Goal: Task Accomplishment & Management: Use online tool/utility

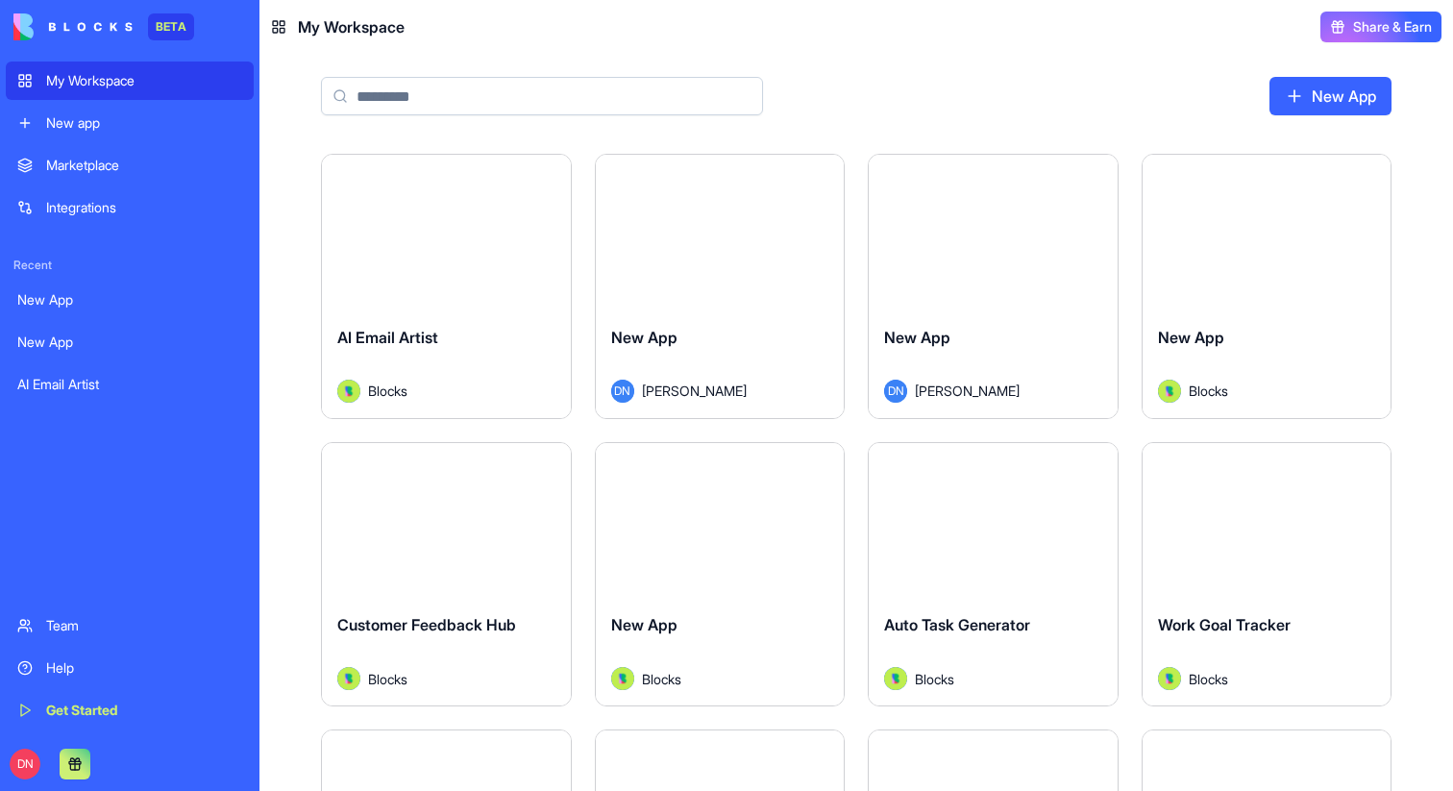
click at [473, 300] on div "Launch" at bounding box center [446, 233] width 249 height 156
click at [479, 506] on button "Launch" at bounding box center [446, 520] width 144 height 38
click at [958, 526] on button "Launch" at bounding box center [993, 520] width 144 height 38
click at [789, 507] on button "Launch" at bounding box center [720, 520] width 144 height 38
click at [1230, 532] on button "Launch" at bounding box center [1267, 520] width 144 height 38
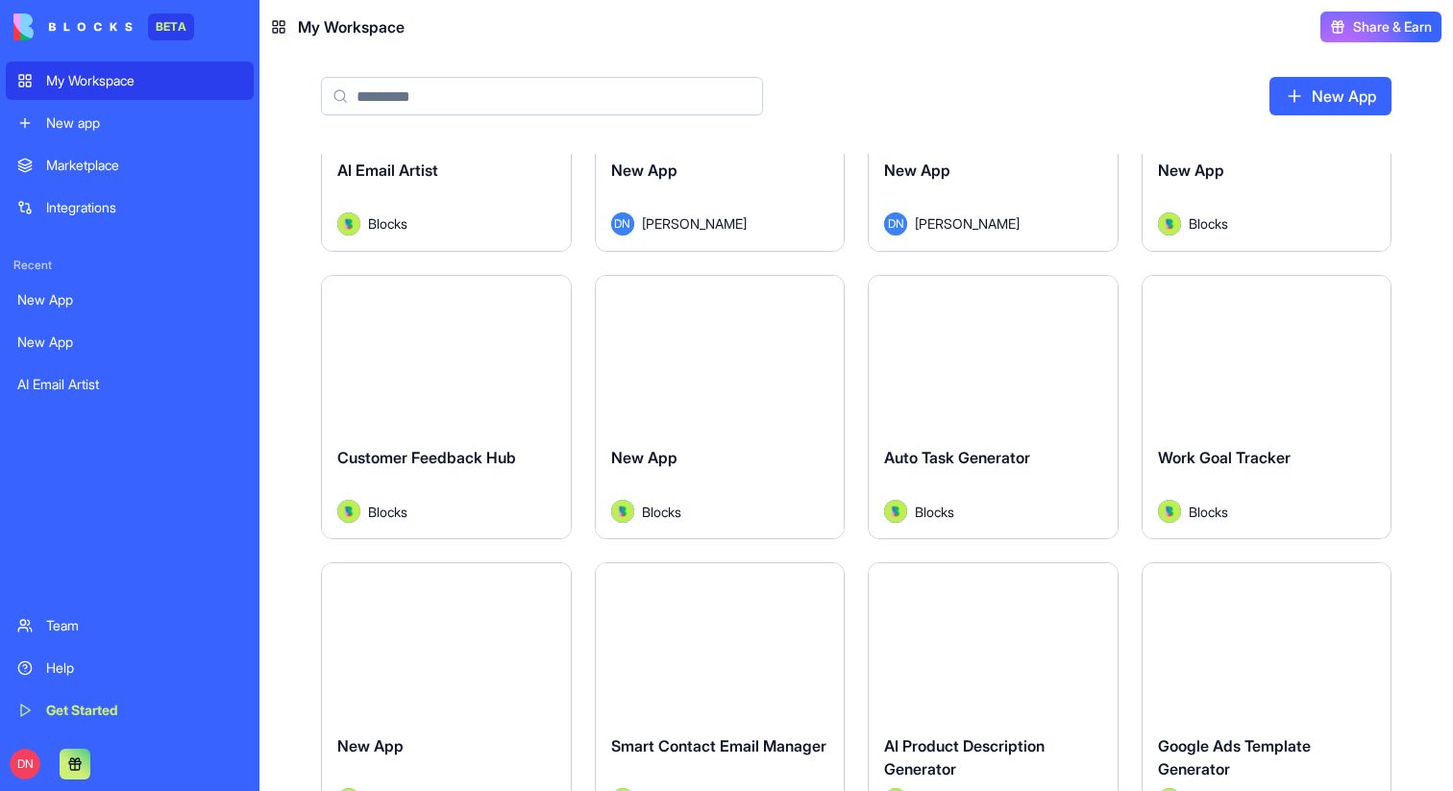
scroll to position [266, 0]
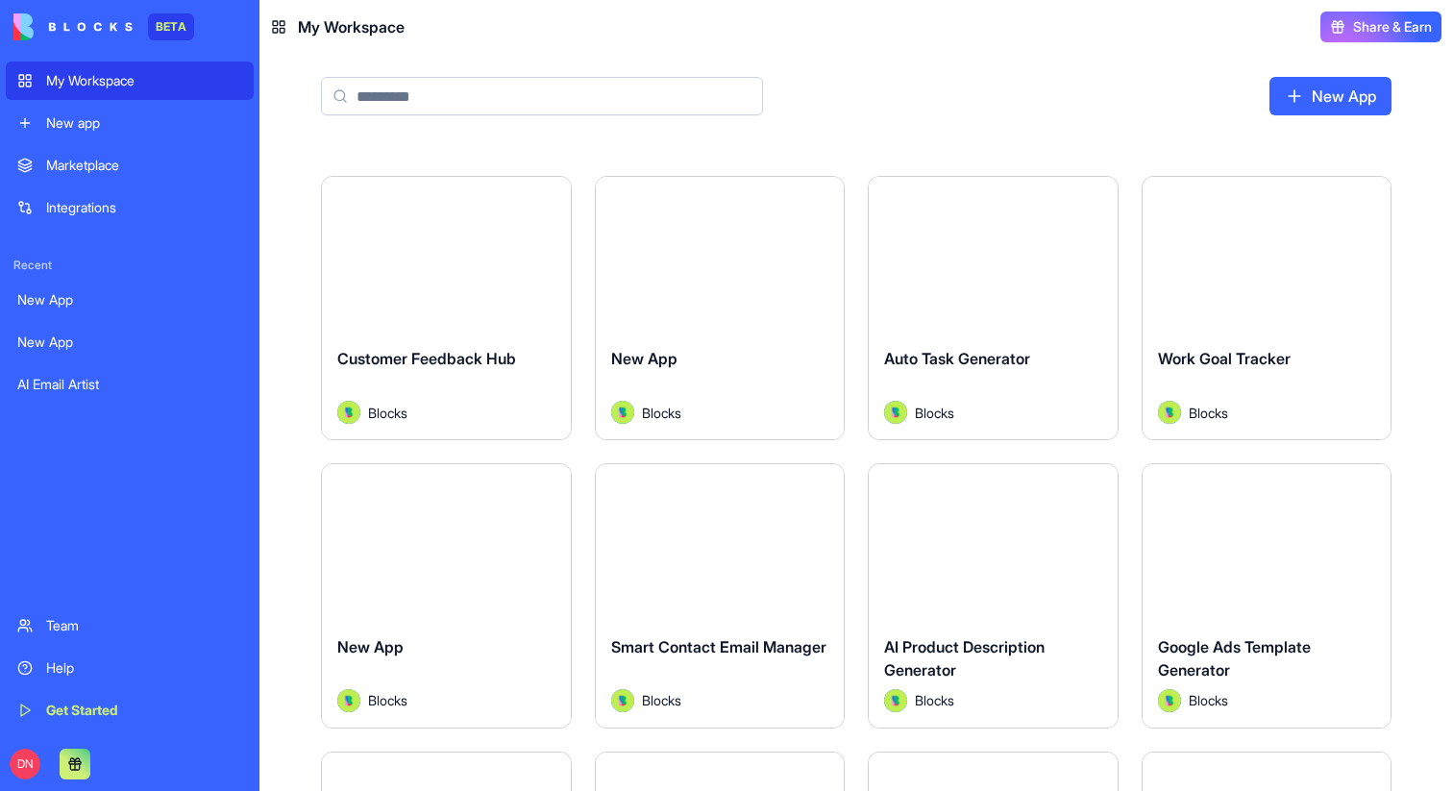
click at [987, 530] on button "Launch" at bounding box center [993, 542] width 144 height 38
click at [685, 530] on button "Launch" at bounding box center [720, 542] width 144 height 38
click at [1257, 539] on button "Launch" at bounding box center [1267, 542] width 144 height 38
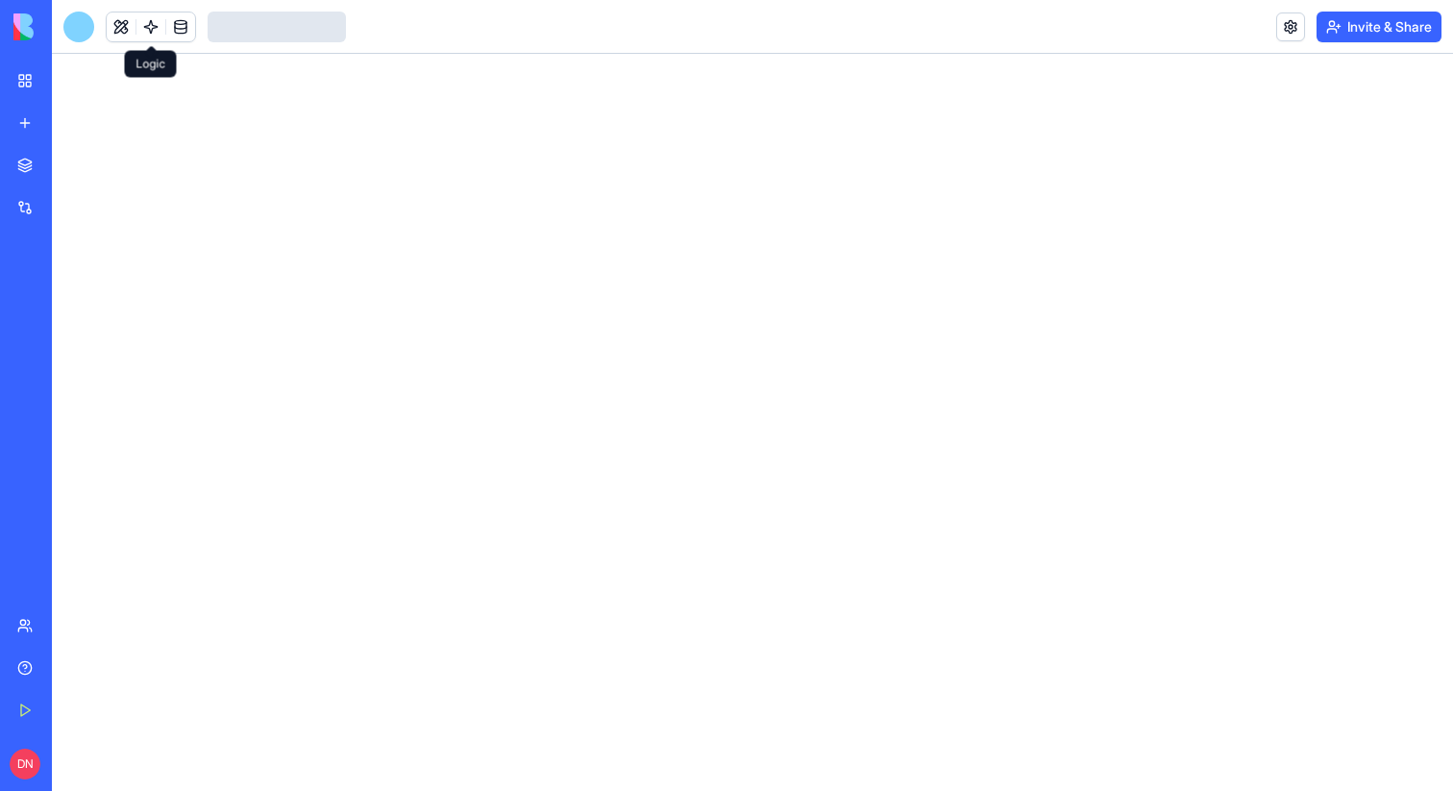
click at [151, 29] on link at bounding box center [150, 26] width 29 height 29
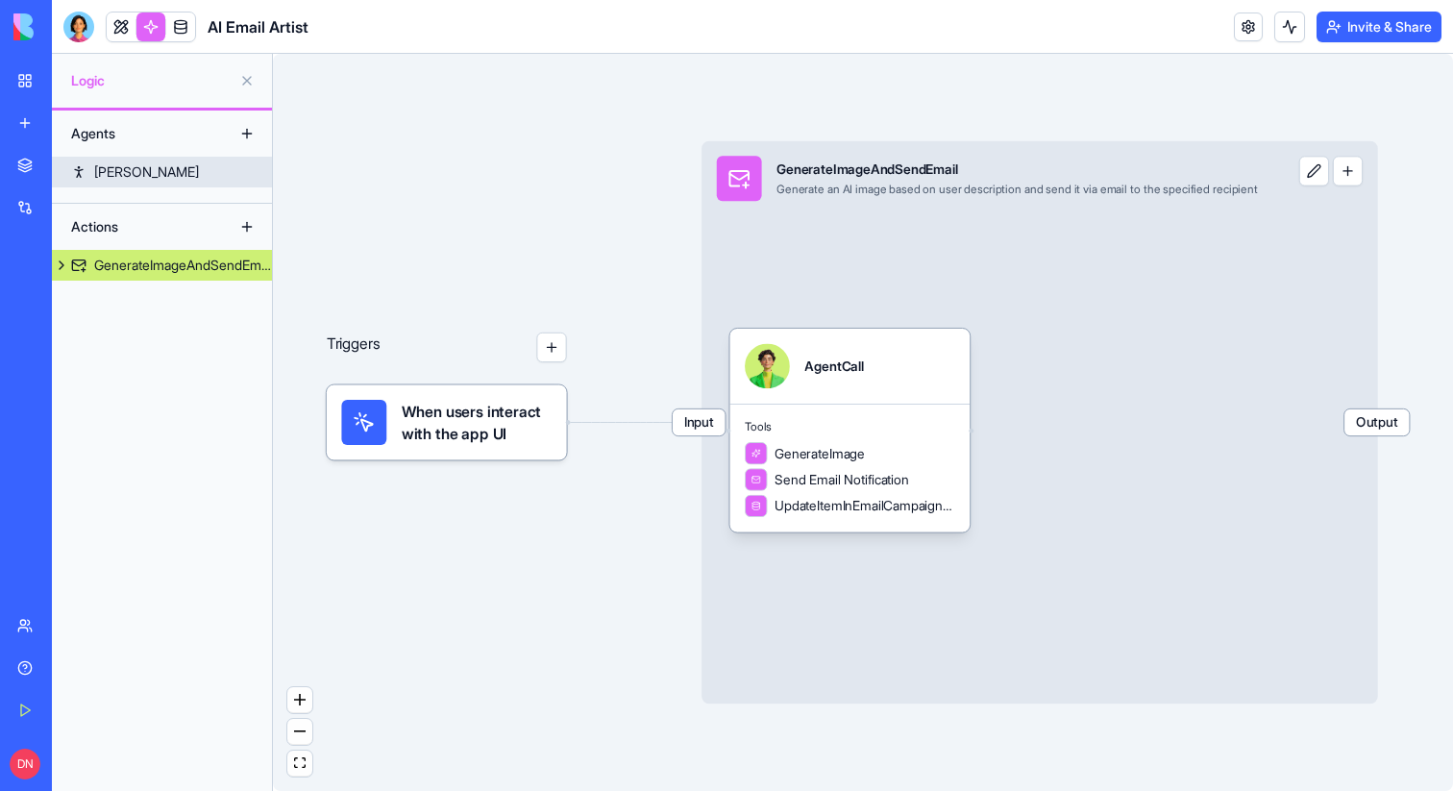
click at [155, 170] on link "Morgan" at bounding box center [162, 172] width 220 height 31
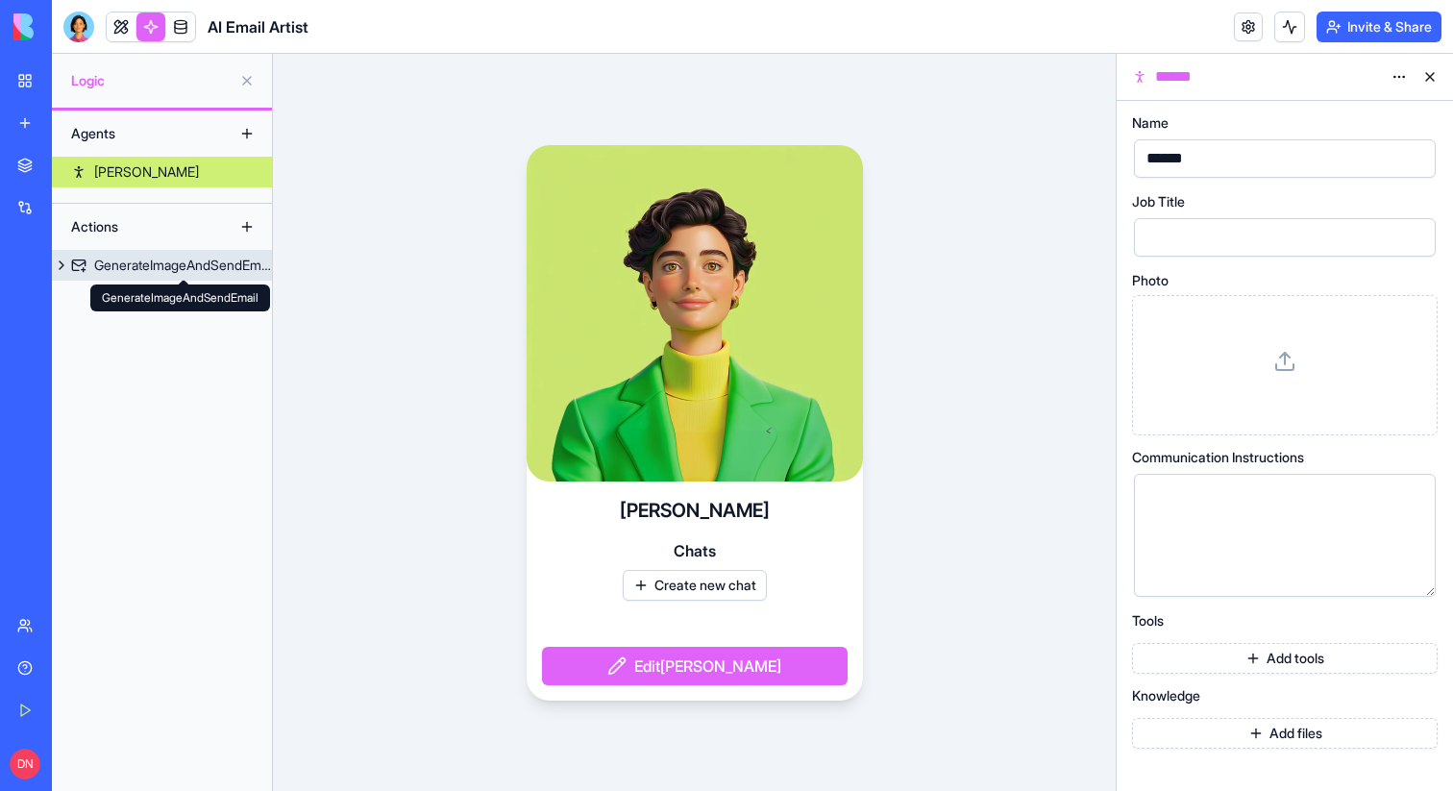
click at [162, 260] on div "GenerateImageAndSendEmail" at bounding box center [183, 265] width 178 height 19
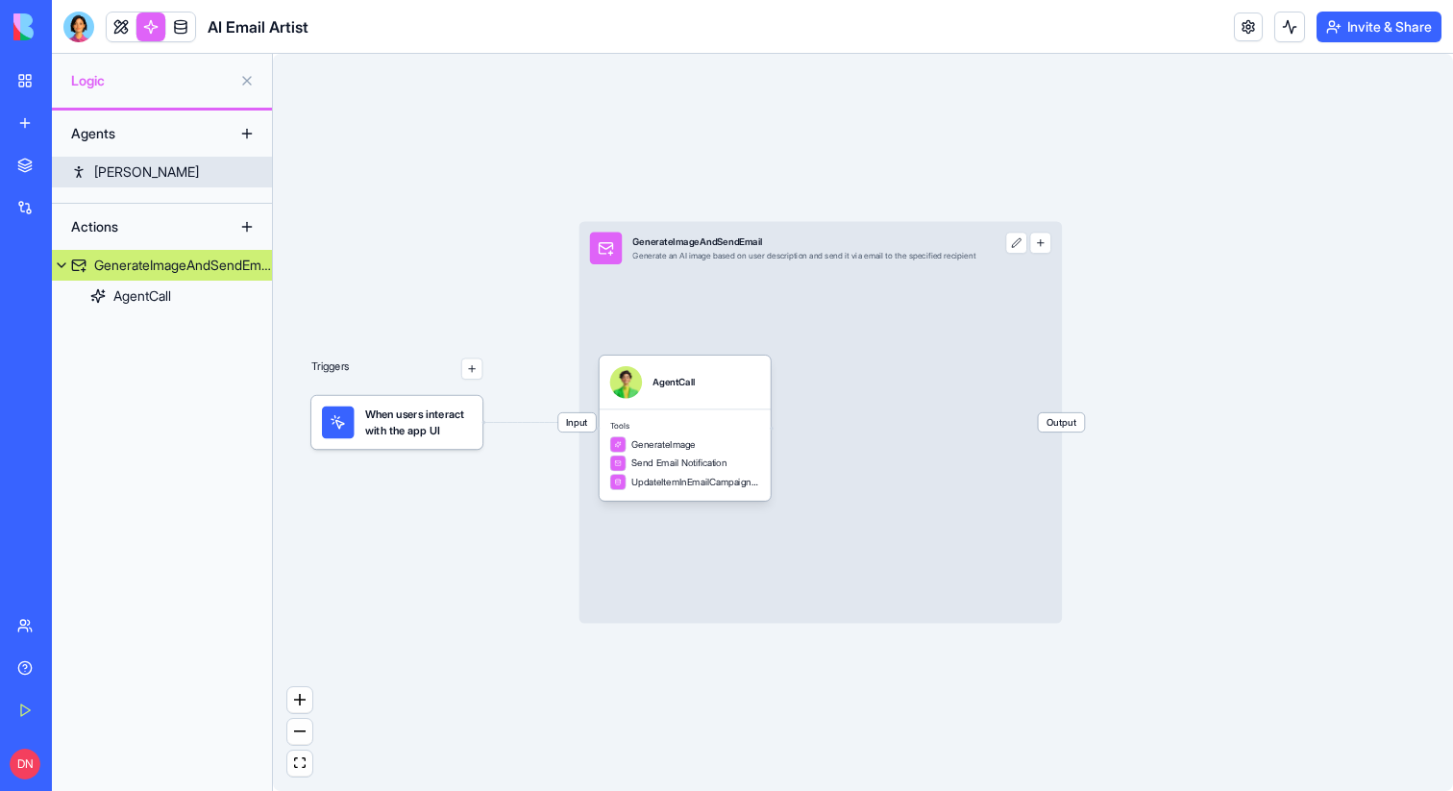
click at [135, 172] on div "Morgan" at bounding box center [146, 171] width 105 height 19
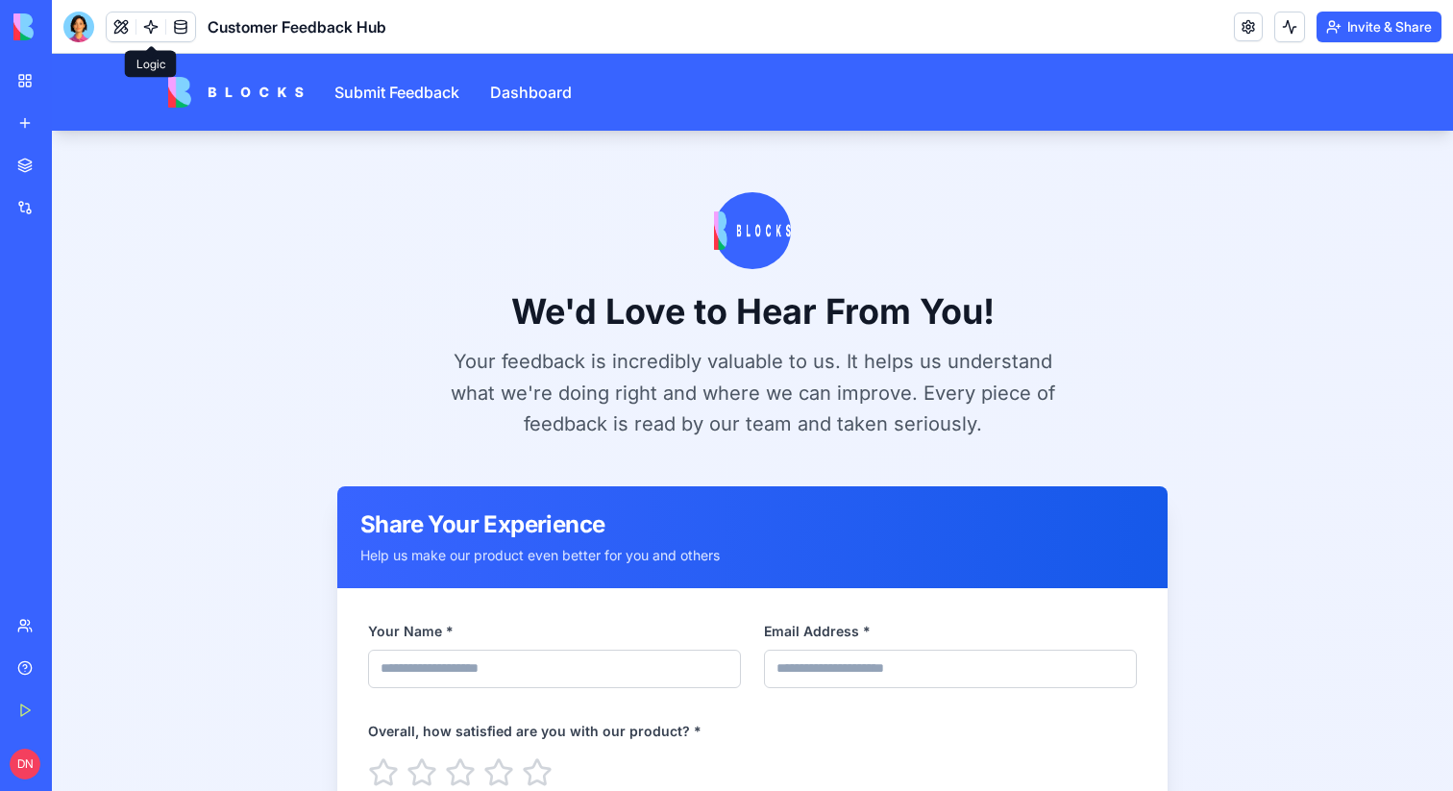
click at [141, 21] on link at bounding box center [150, 26] width 29 height 29
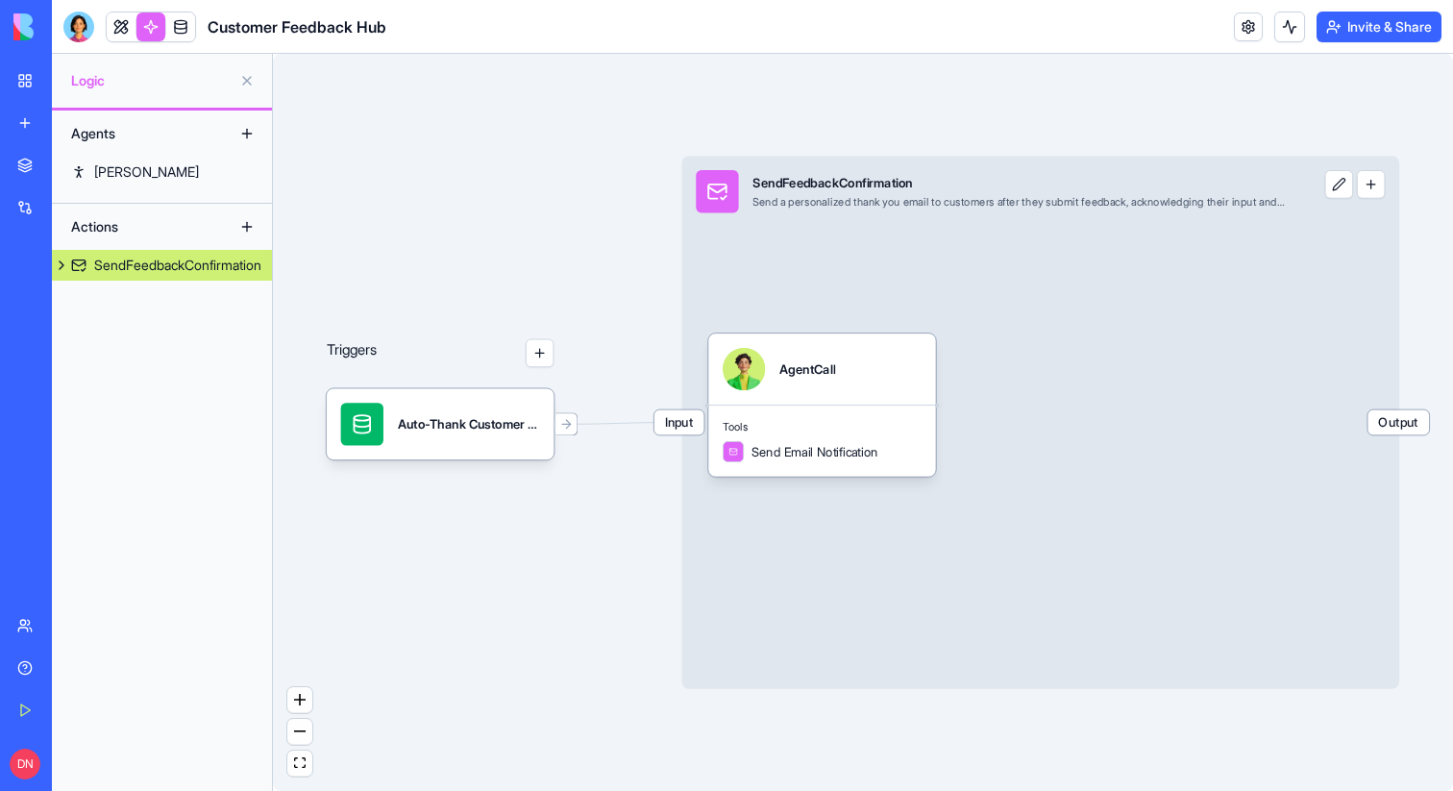
click at [152, 153] on div "Agents" at bounding box center [162, 134] width 220 height 46
click at [152, 160] on link "[PERSON_NAME]" at bounding box center [162, 172] width 220 height 31
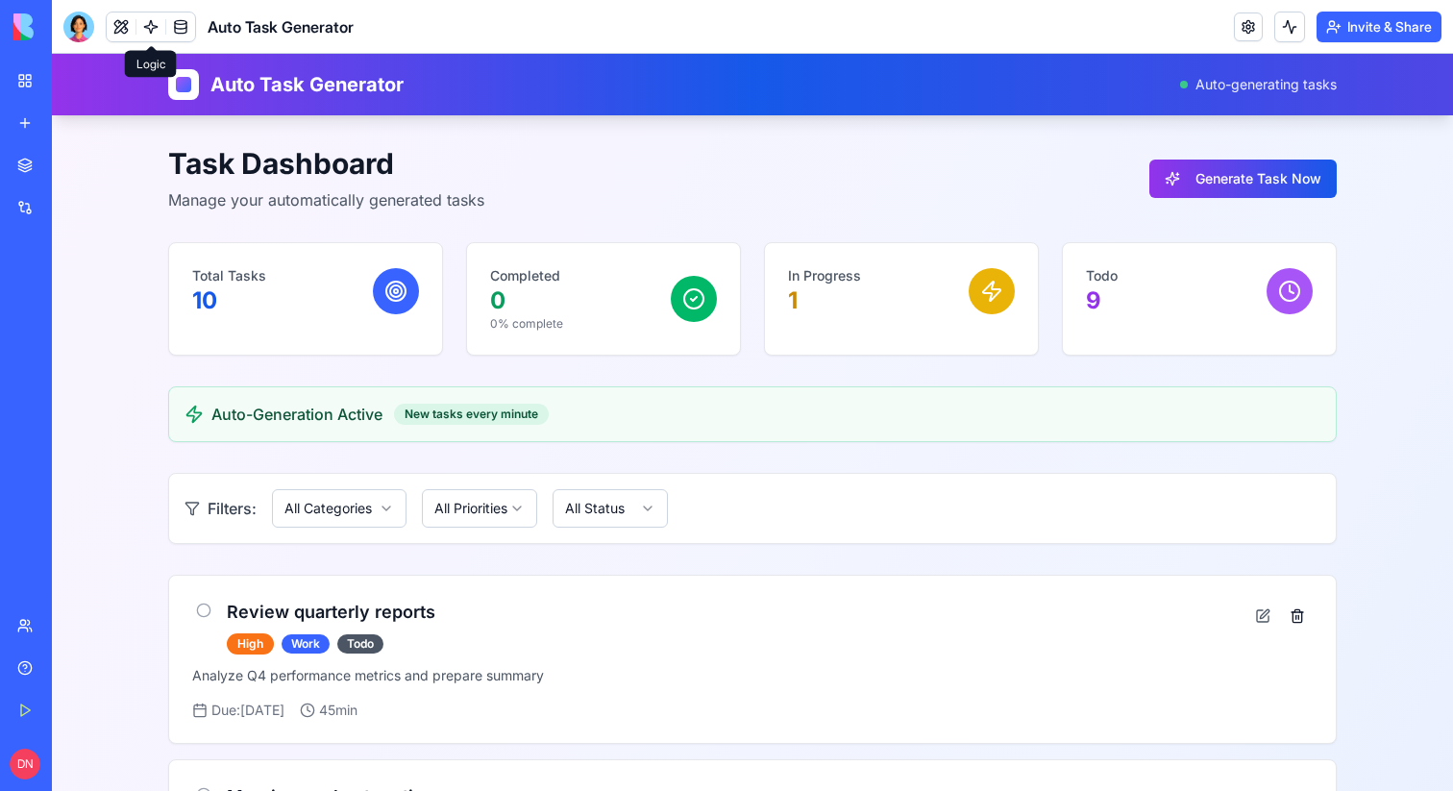
click at [143, 30] on link at bounding box center [150, 26] width 29 height 29
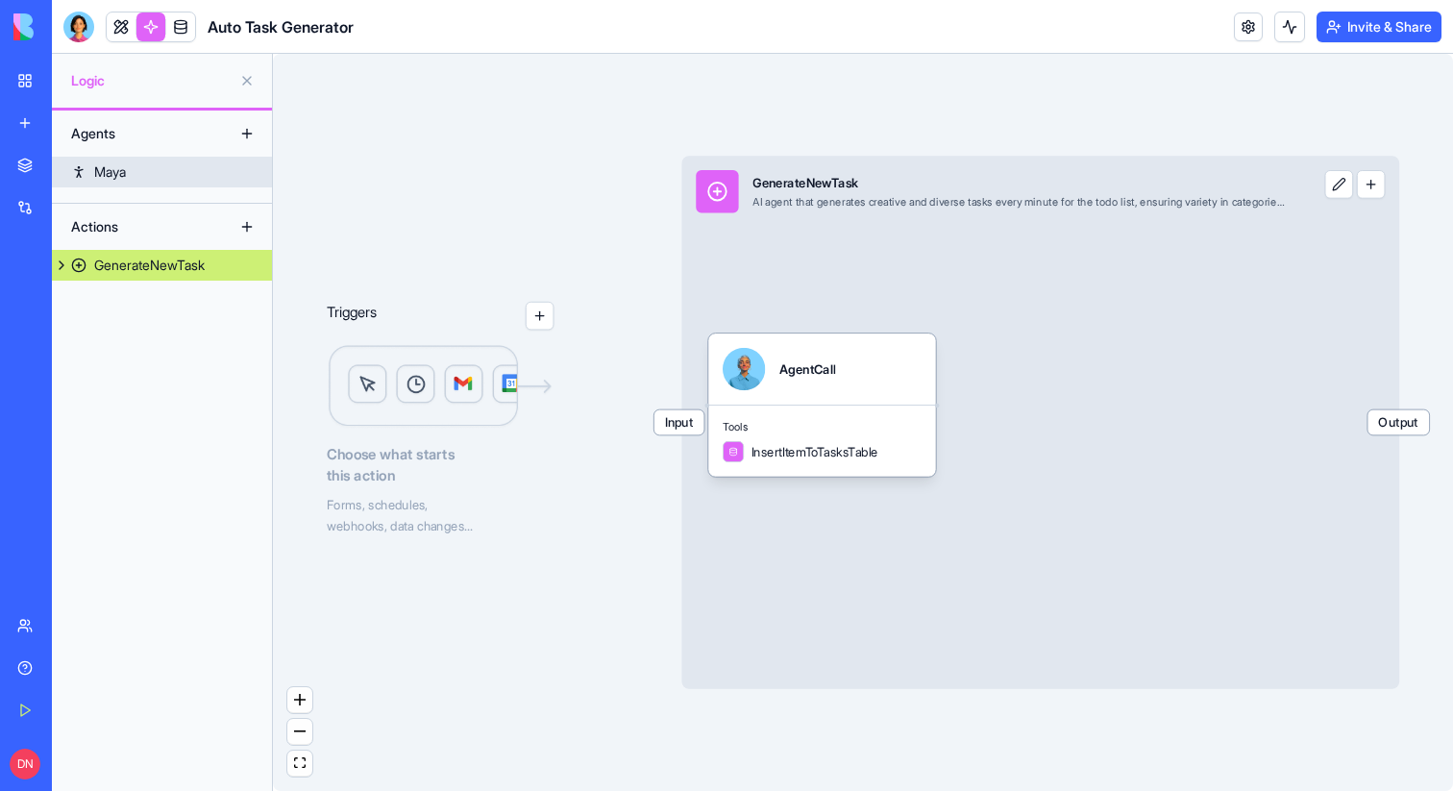
click at [122, 180] on div "Maya" at bounding box center [110, 171] width 32 height 19
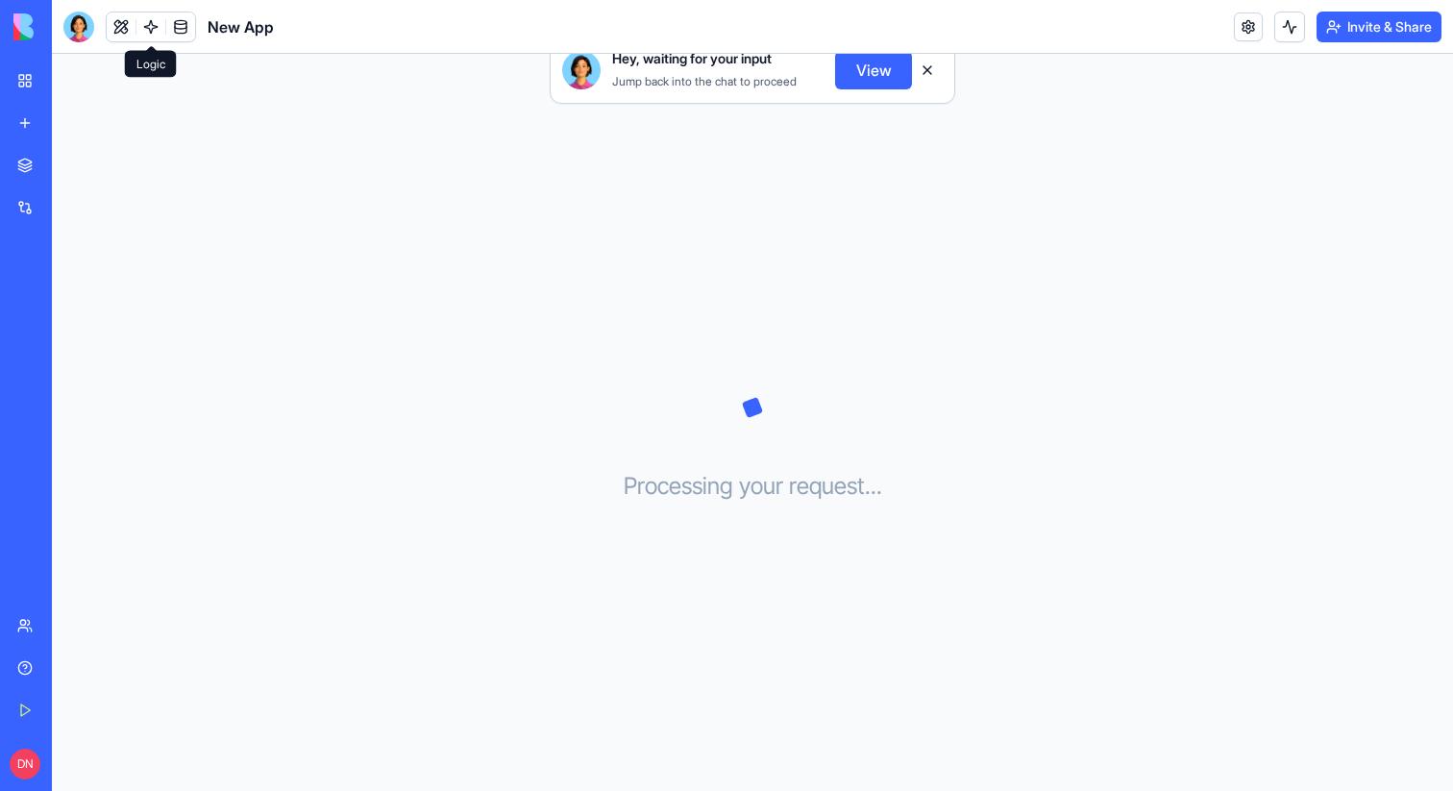
click at [161, 21] on link at bounding box center [150, 26] width 29 height 29
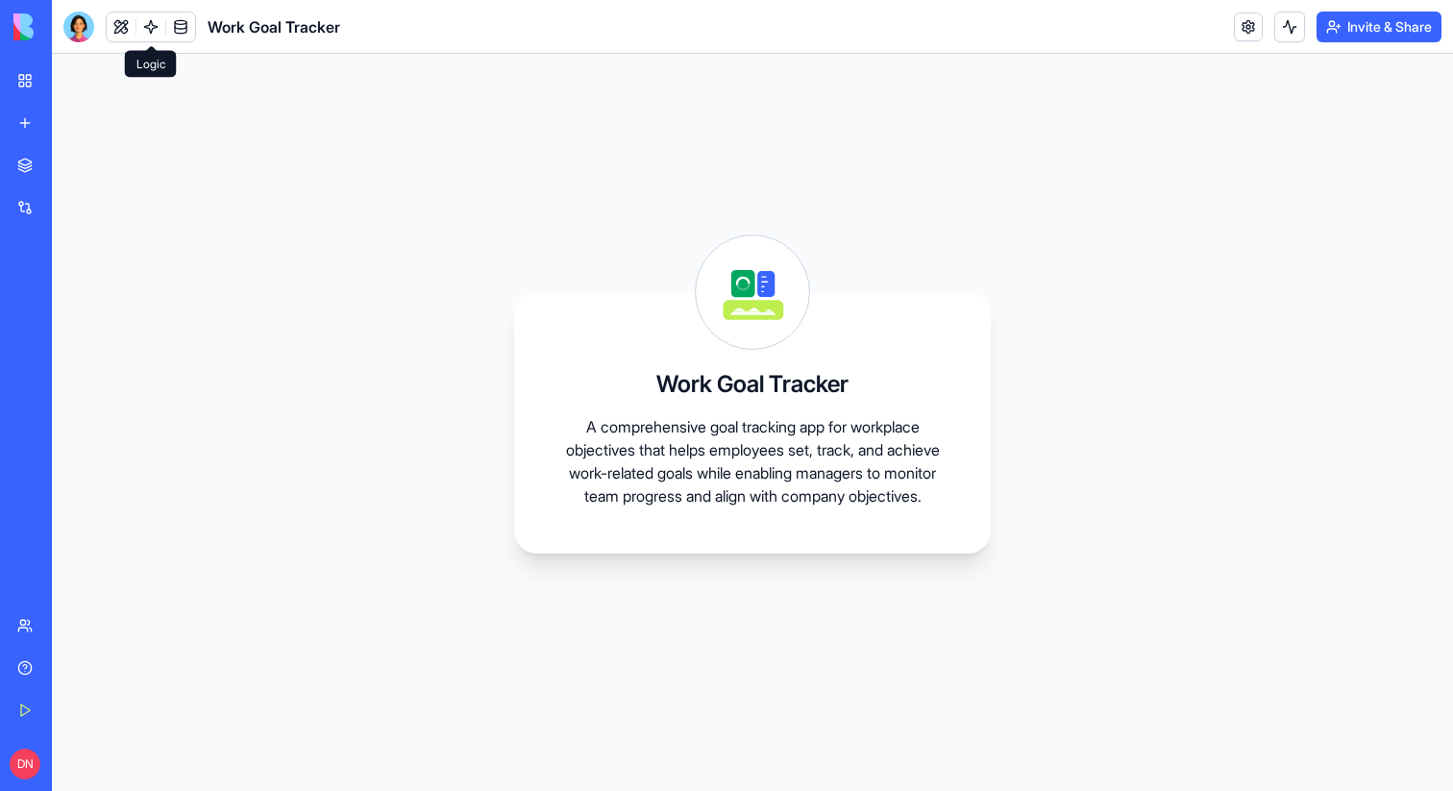
click at [154, 34] on link at bounding box center [150, 26] width 29 height 29
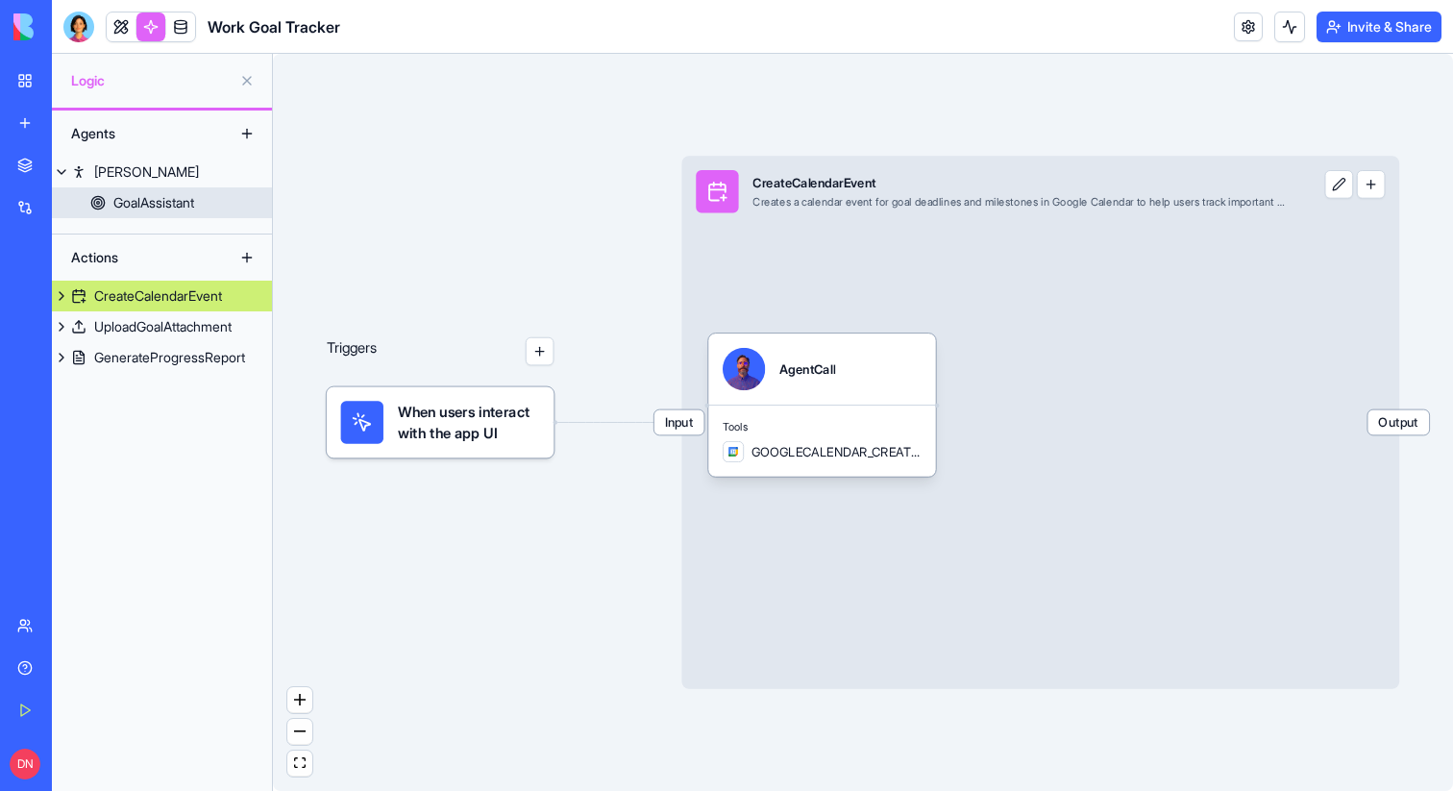
click at [160, 212] on link "GoalAssistant" at bounding box center [162, 202] width 220 height 31
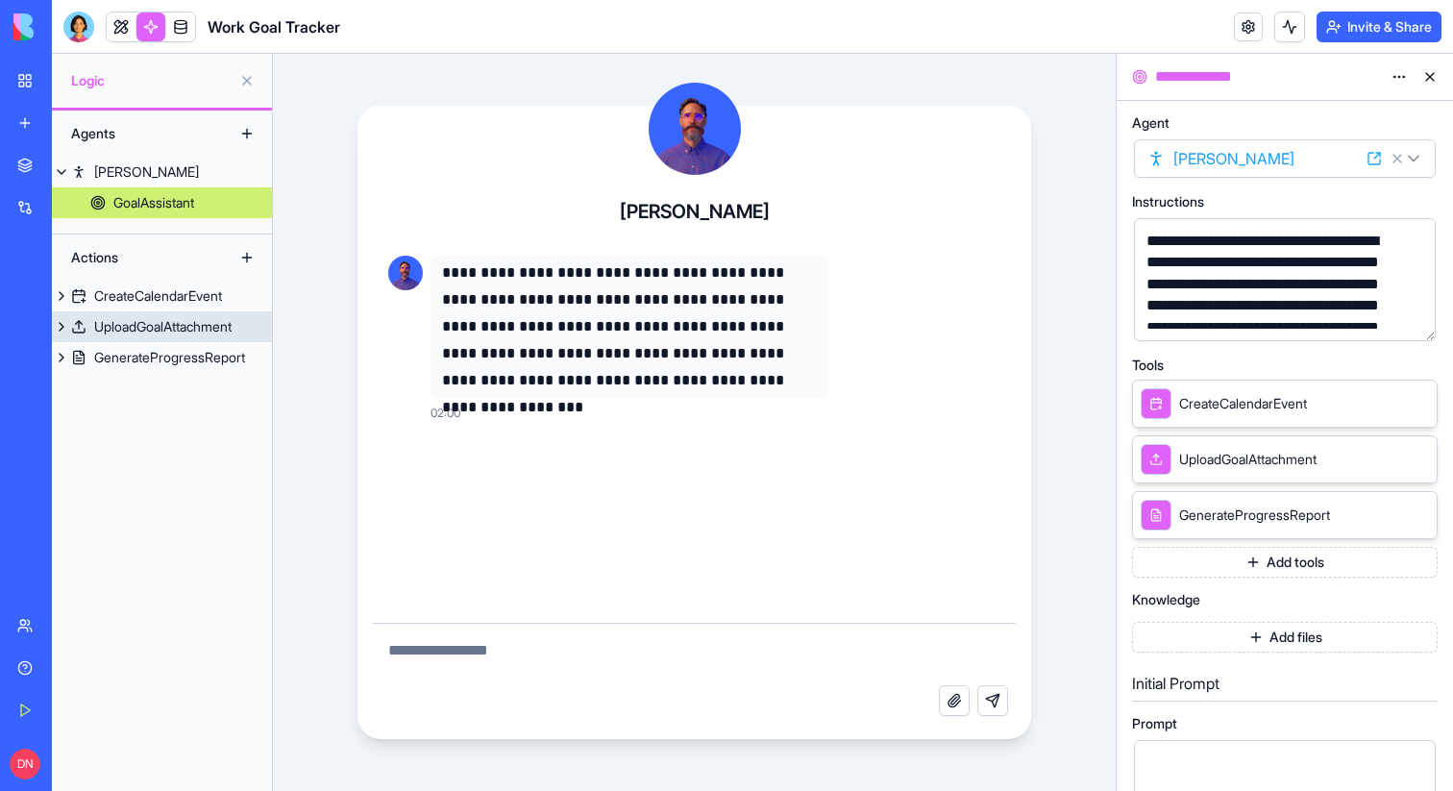
click at [154, 326] on div "UploadGoalAttachment" at bounding box center [162, 326] width 137 height 19
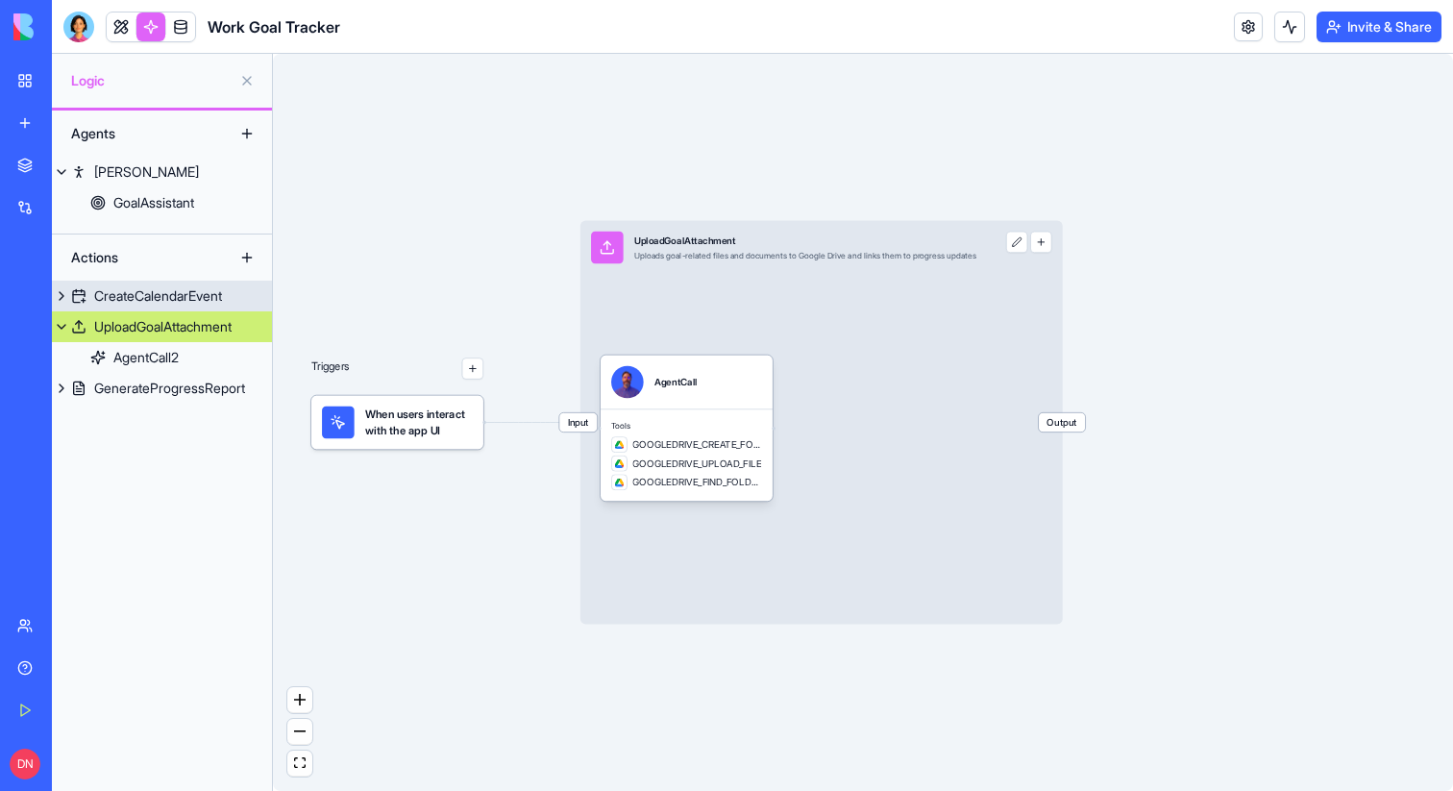
click at [152, 299] on div "CreateCalendarEvent" at bounding box center [158, 295] width 128 height 19
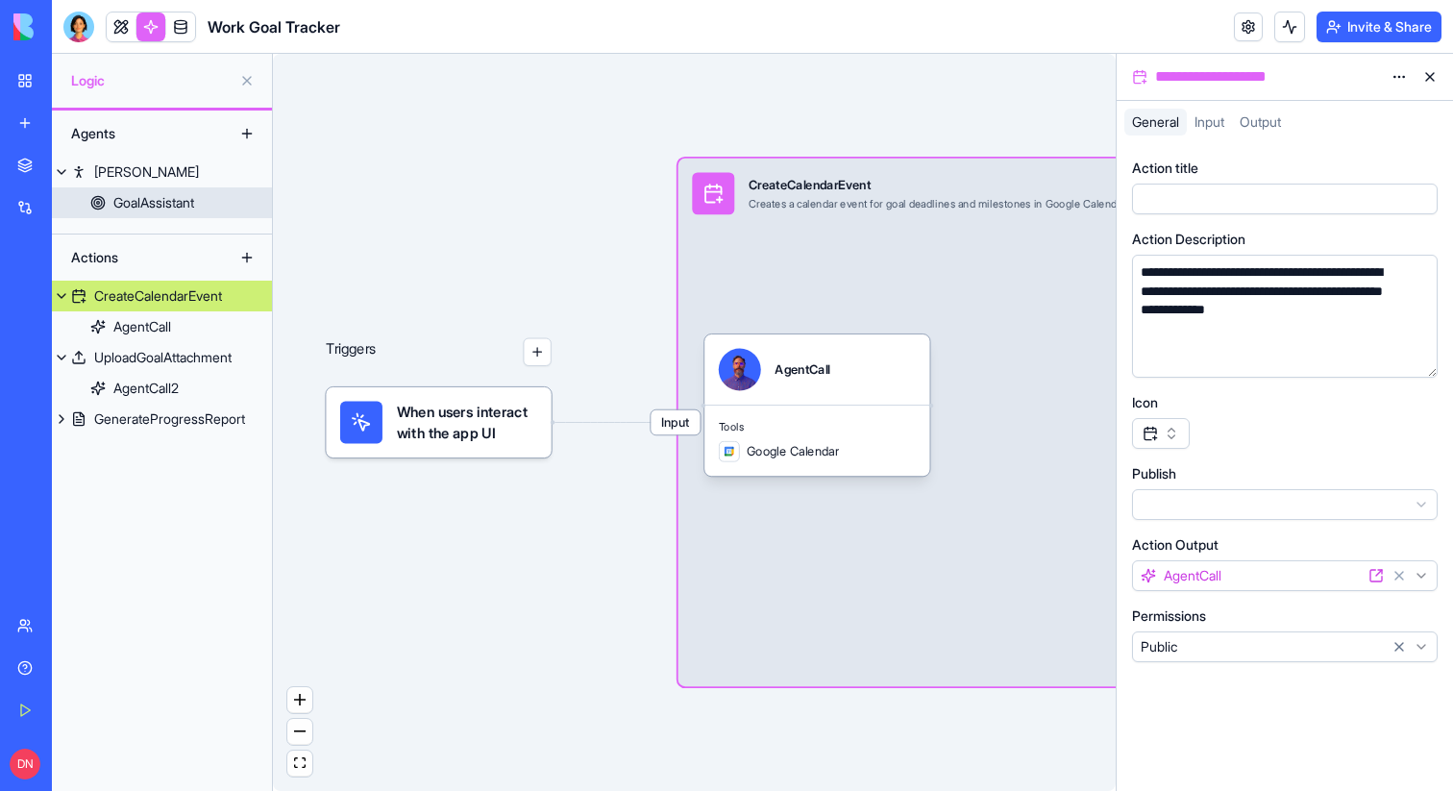
click at [149, 208] on div "GoalAssistant" at bounding box center [153, 202] width 81 height 19
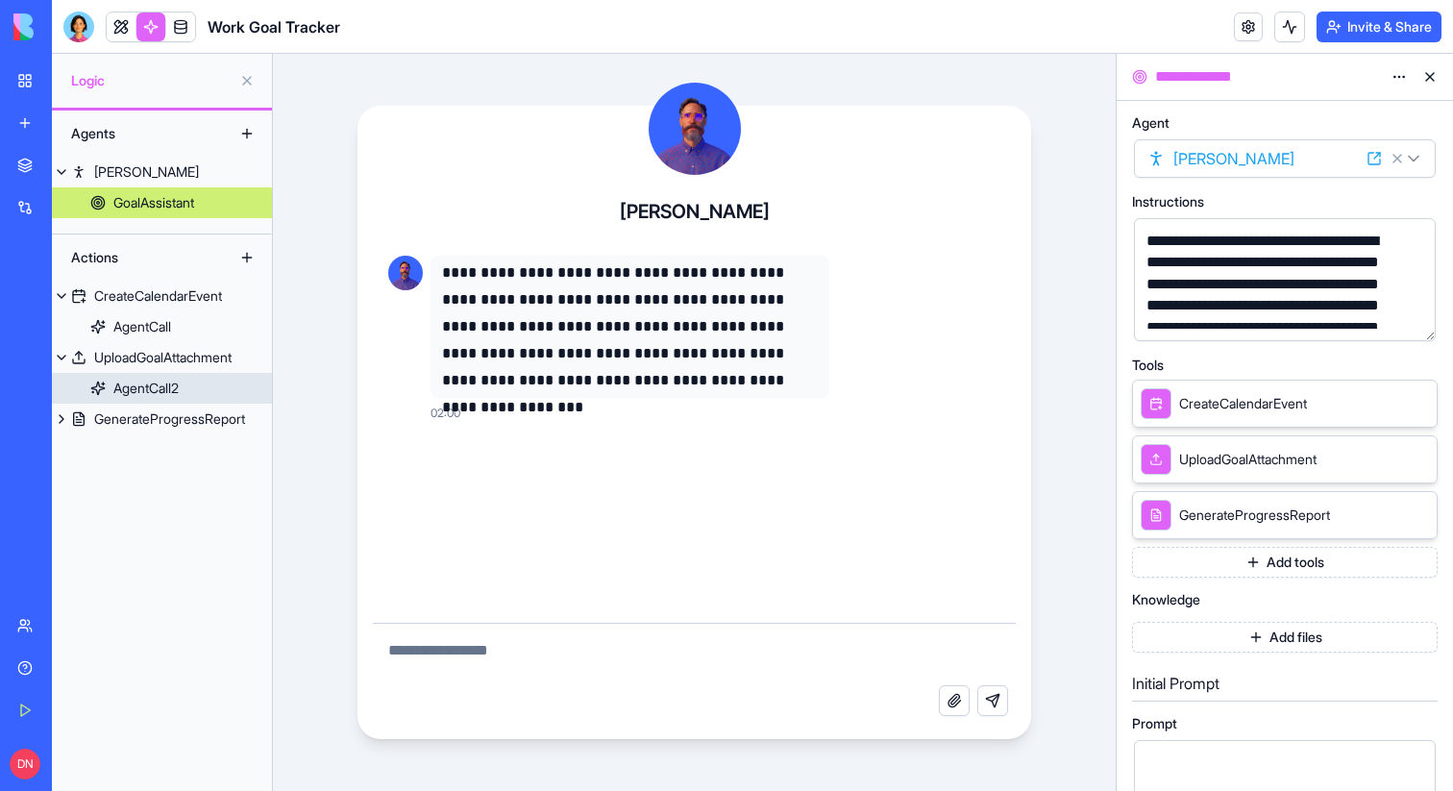
click at [157, 384] on div "AgentCall2" at bounding box center [145, 388] width 65 height 19
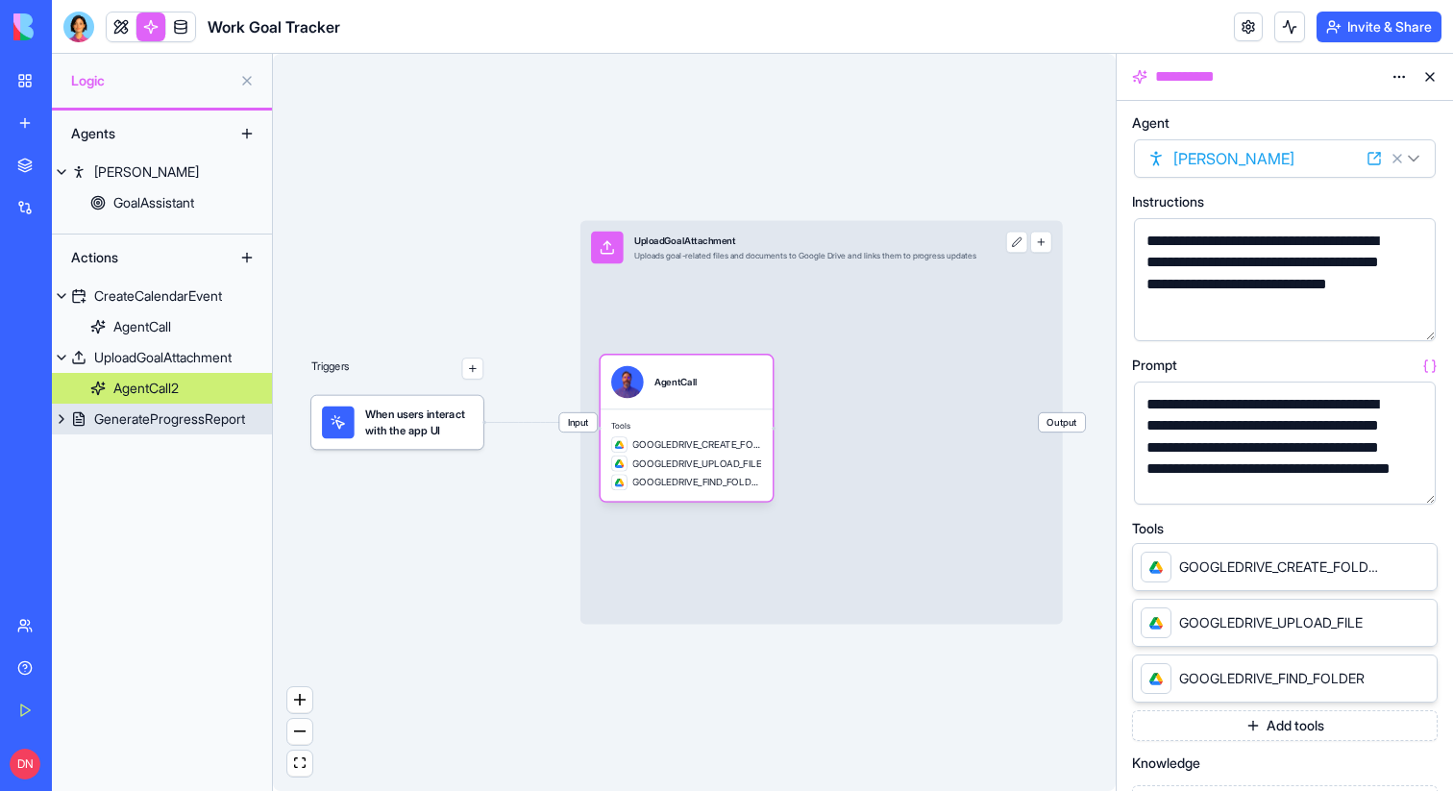
click at [160, 409] on div "GenerateProgressReport" at bounding box center [169, 418] width 151 height 19
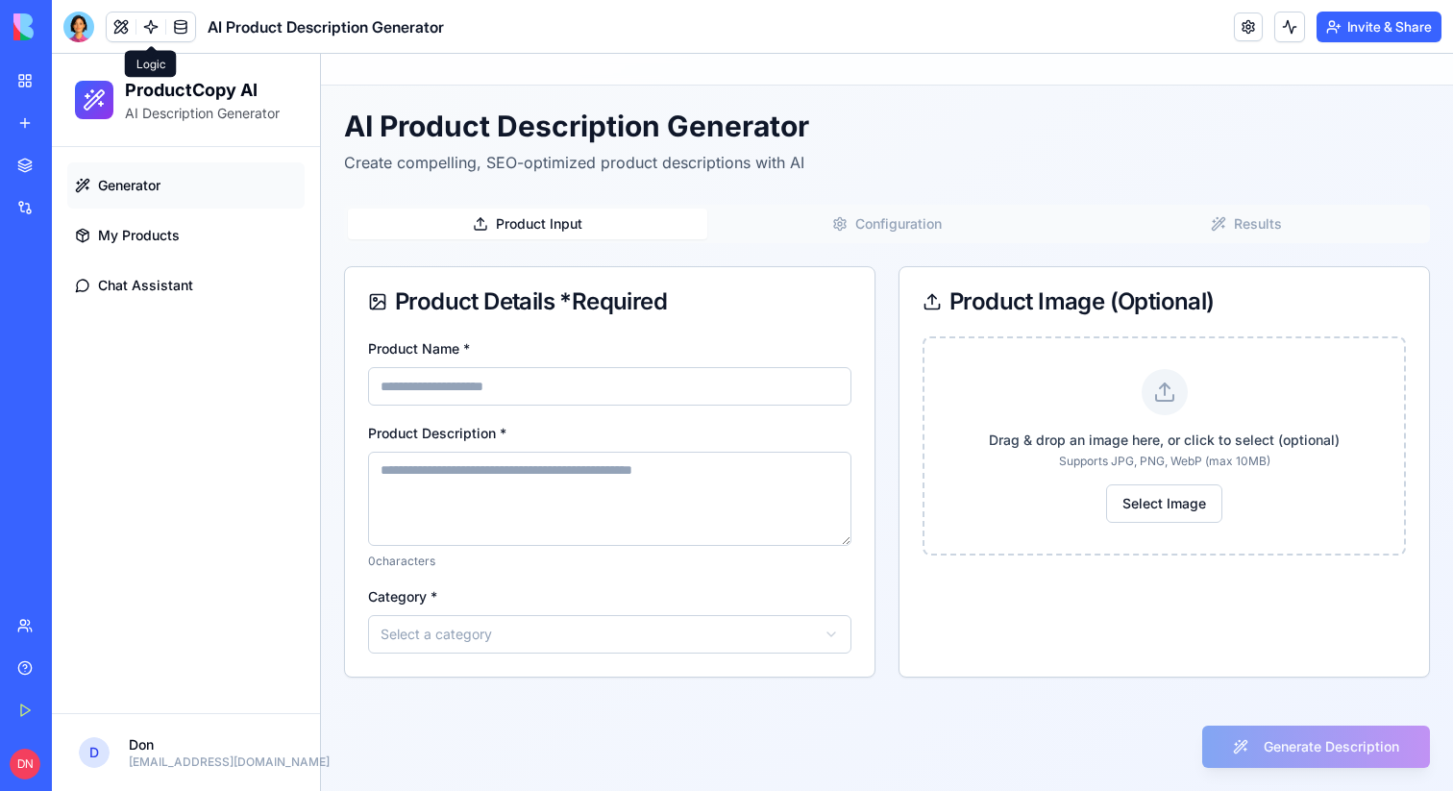
click at [161, 23] on link at bounding box center [150, 26] width 29 height 29
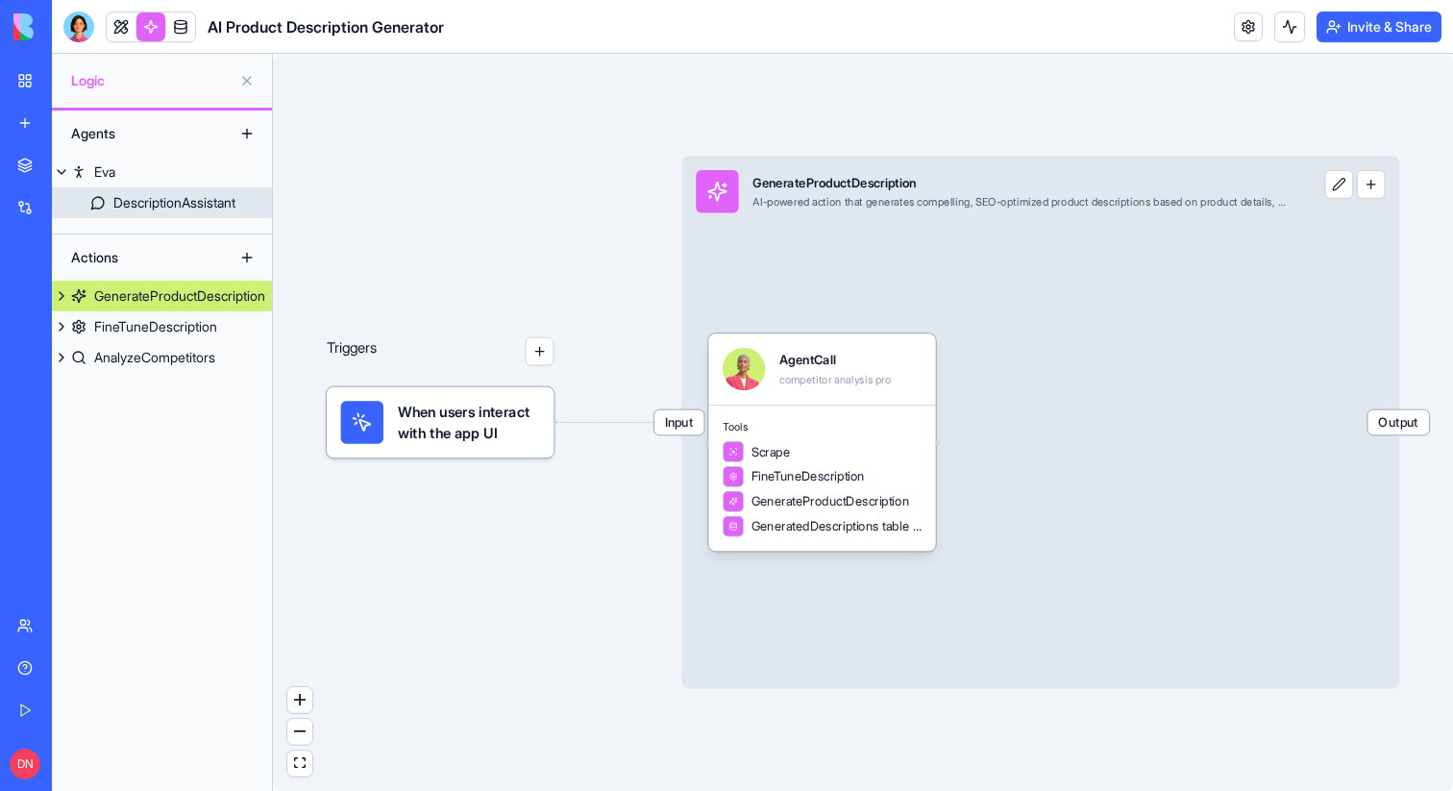
click at [155, 207] on div "DescriptionAssistant" at bounding box center [174, 202] width 122 height 19
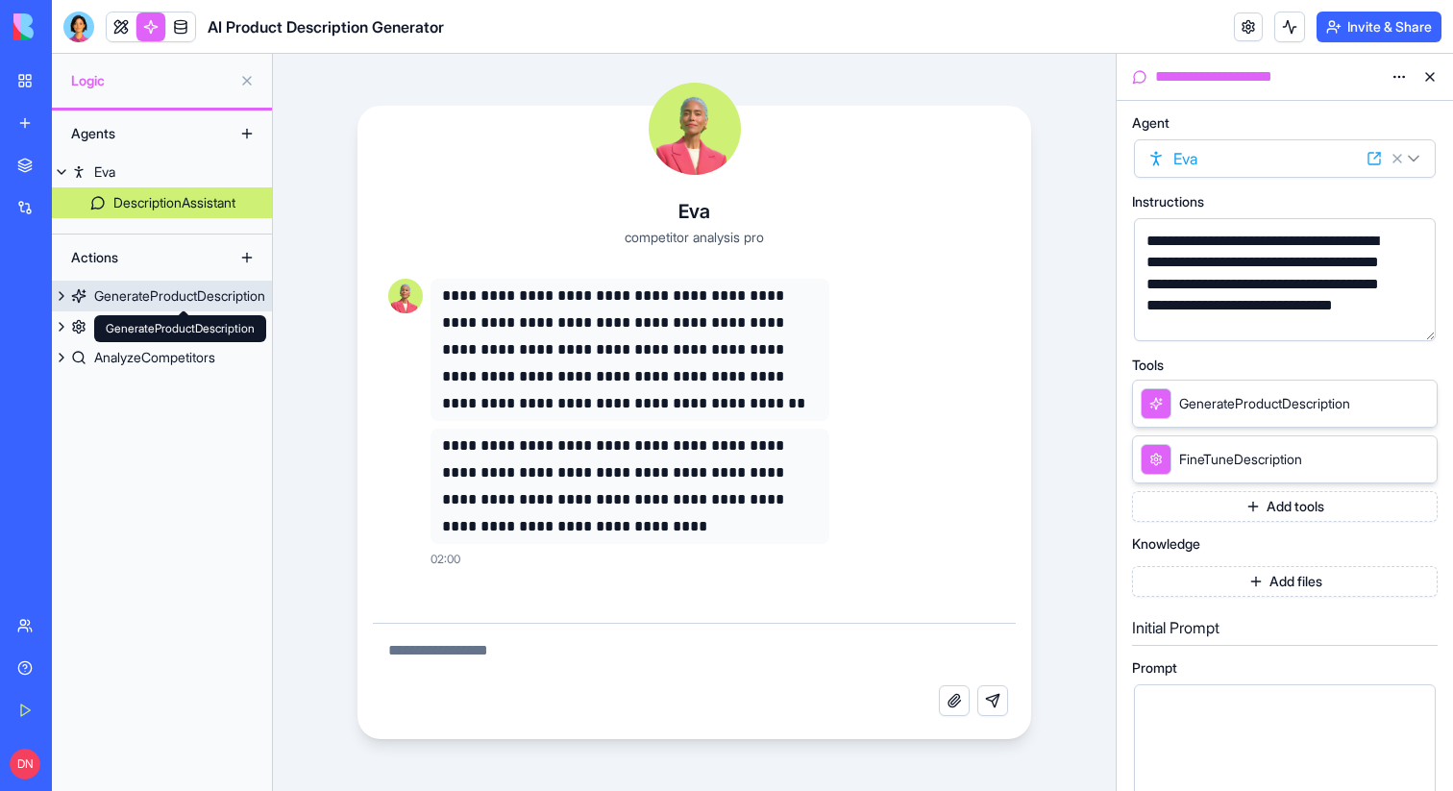
click at [162, 290] on div "GenerateProductDescription" at bounding box center [179, 295] width 171 height 19
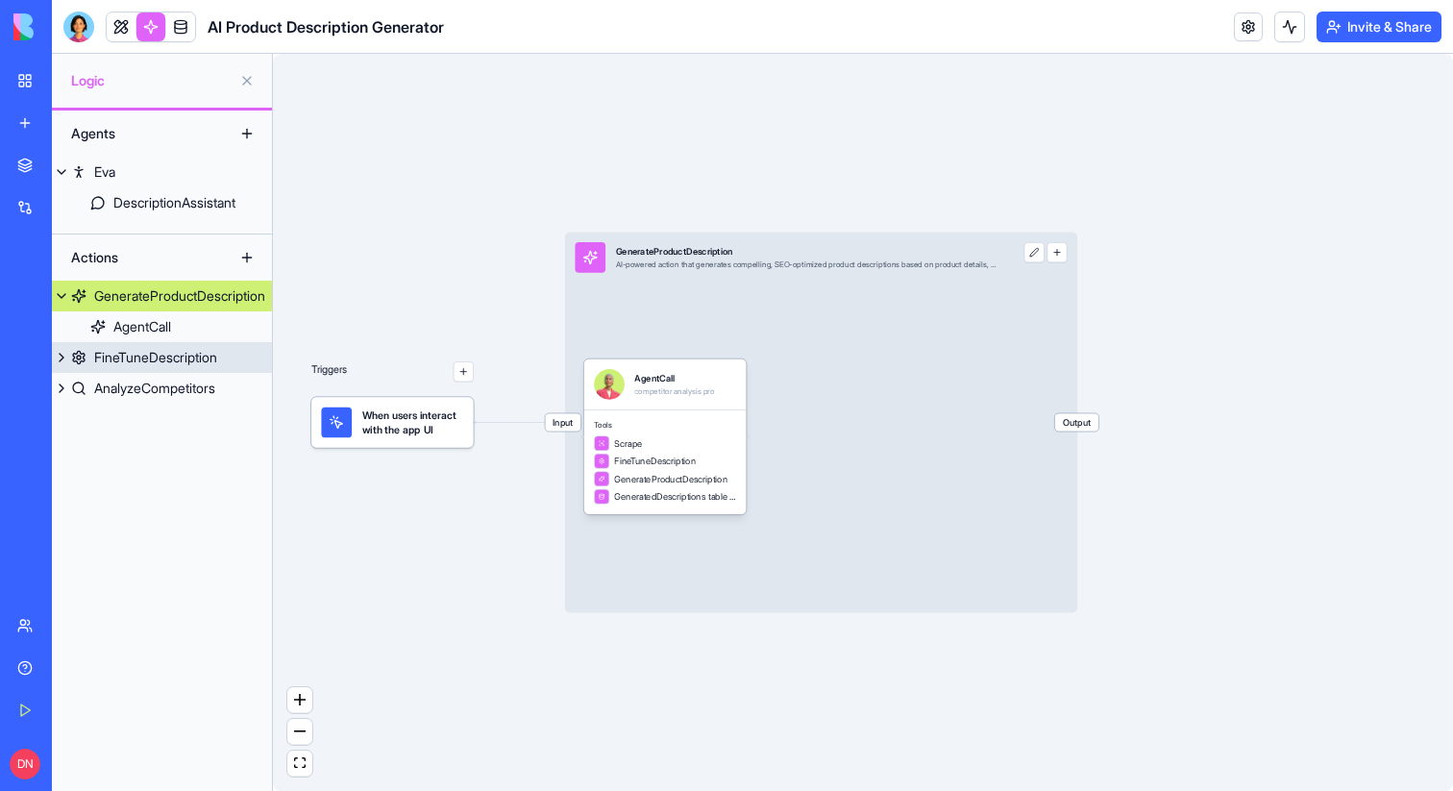
click at [171, 358] on div "FineTuneDescription" at bounding box center [155, 357] width 123 height 19
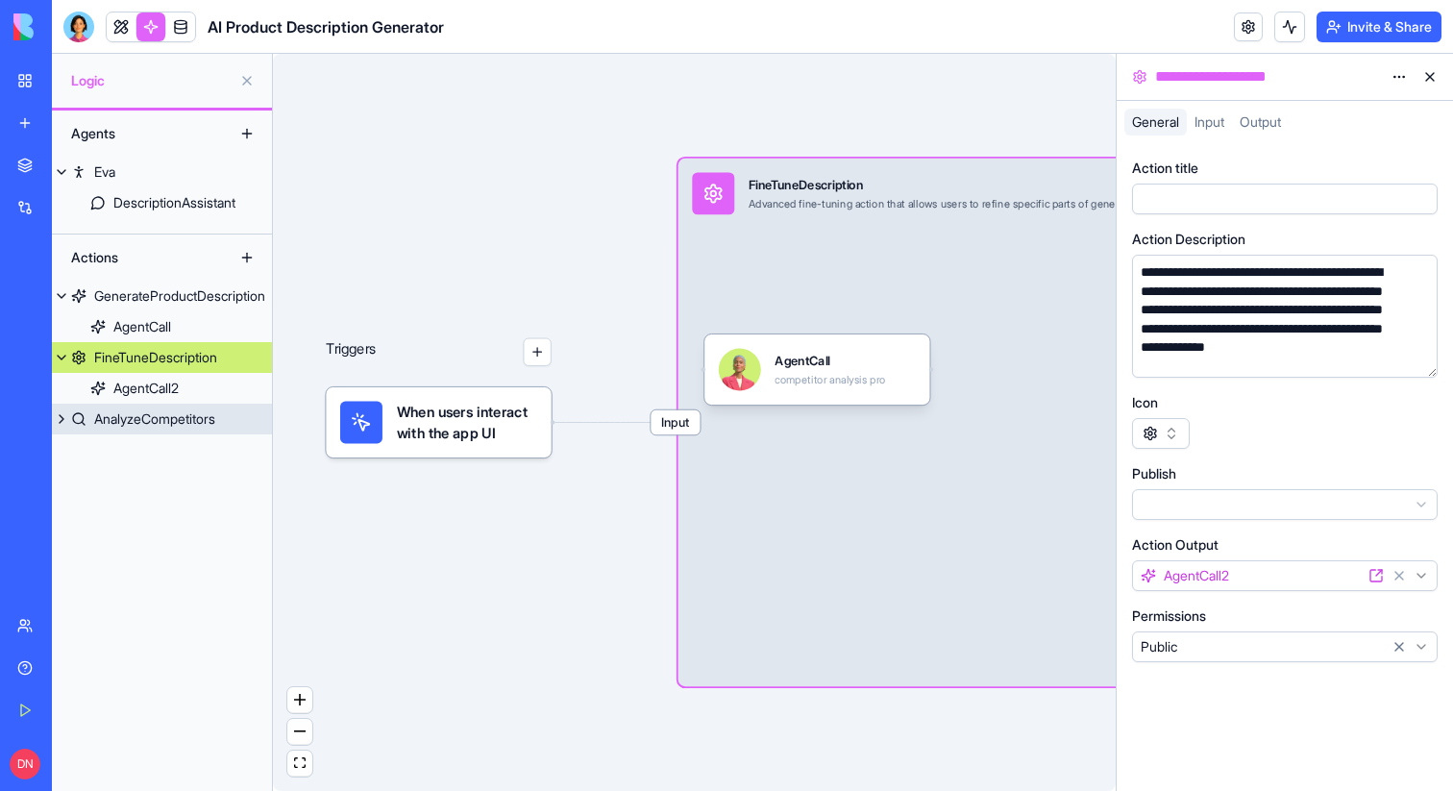
click at [182, 420] on div "AnalyzeCompetitors" at bounding box center [154, 418] width 121 height 19
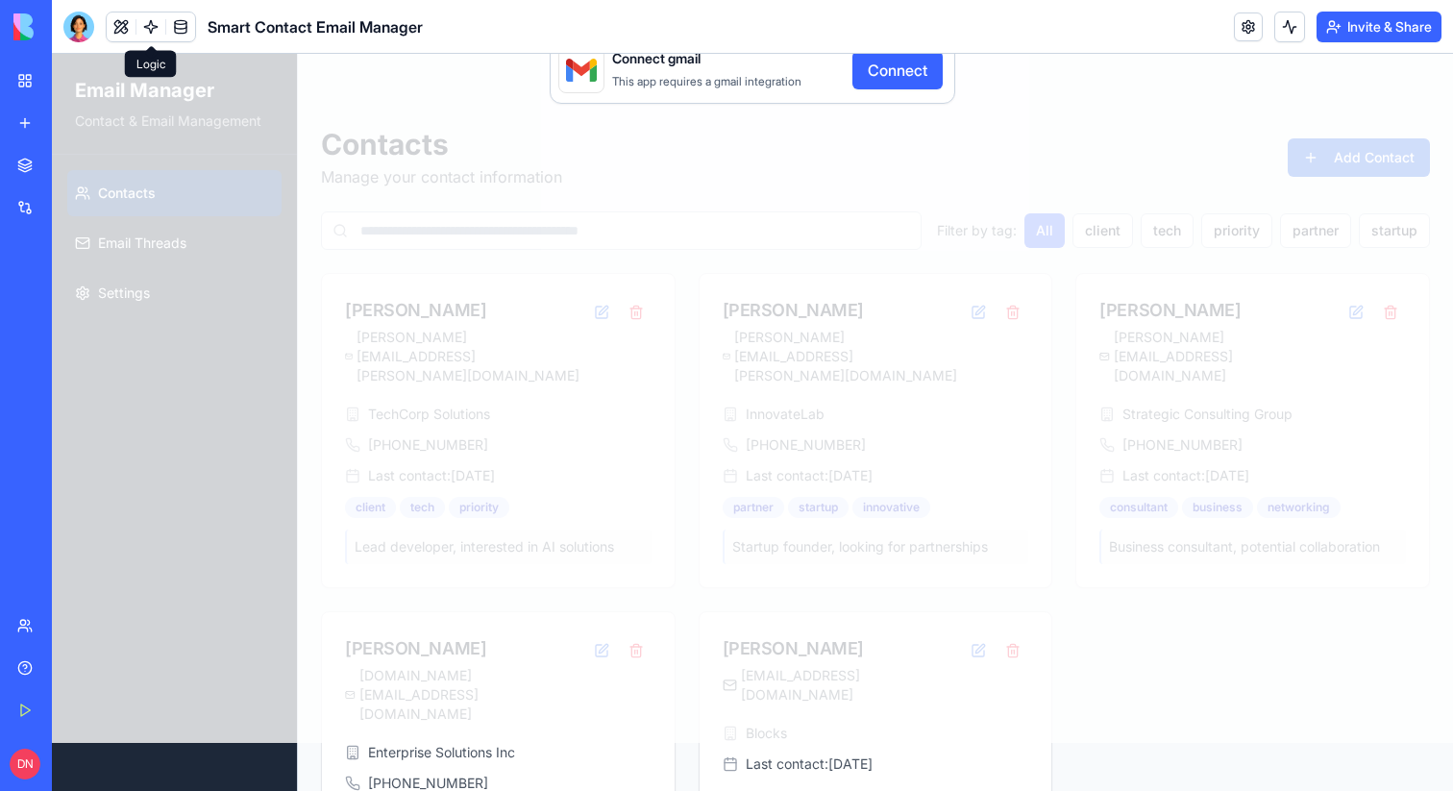
click at [146, 30] on link at bounding box center [150, 26] width 29 height 29
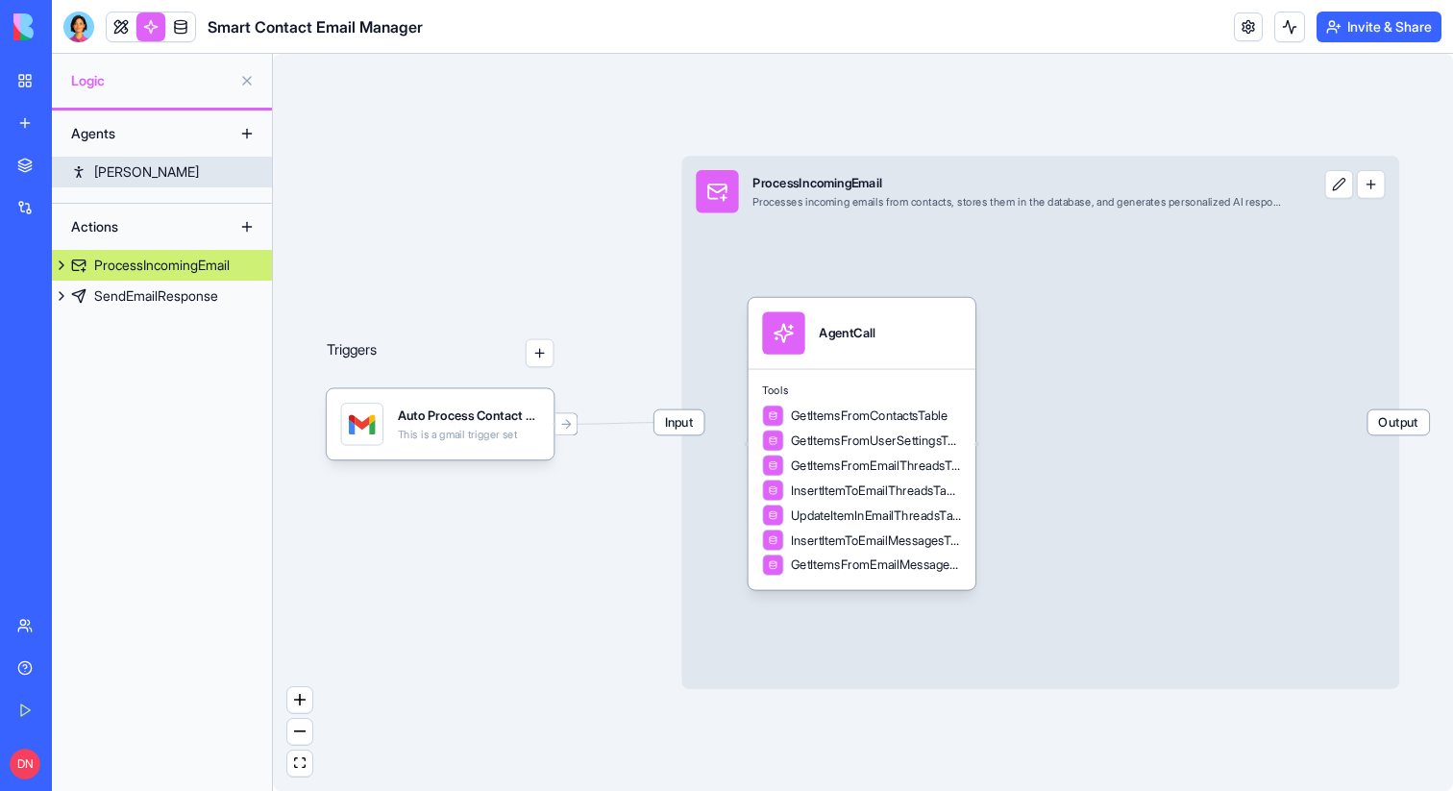
click at [126, 165] on link "[PERSON_NAME]" at bounding box center [162, 172] width 220 height 31
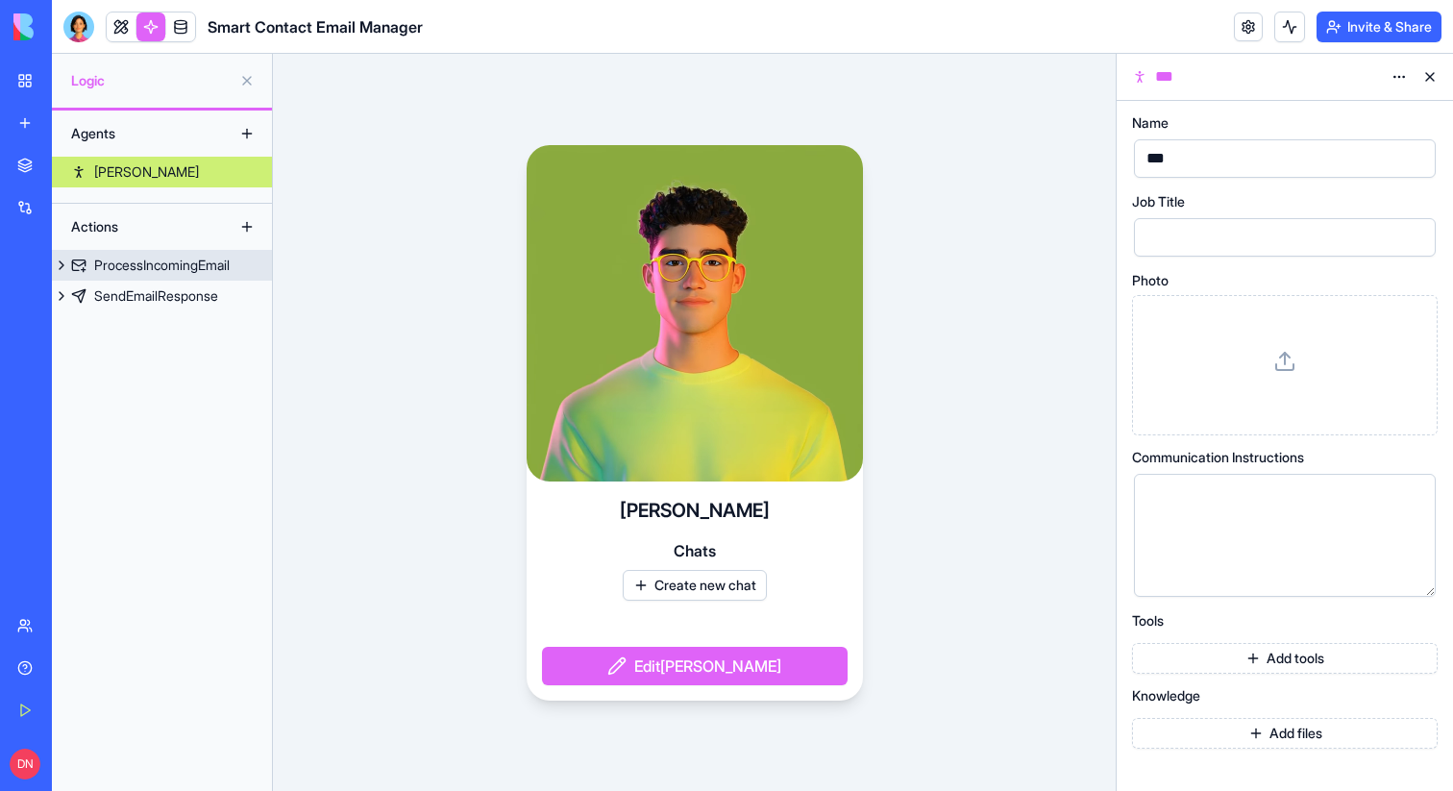
click at [178, 273] on div "ProcessIncomingEmail" at bounding box center [162, 265] width 136 height 19
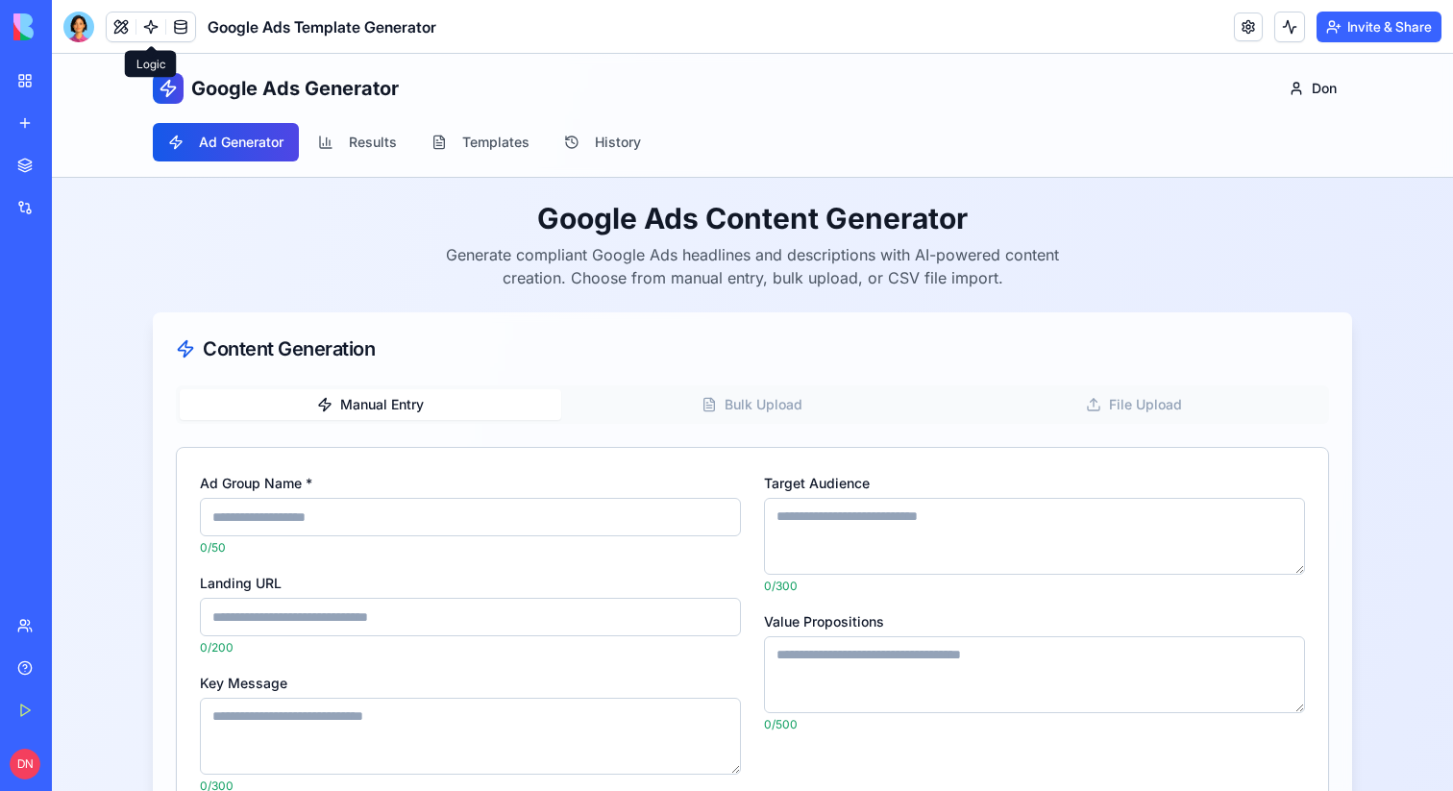
click at [145, 29] on link at bounding box center [150, 26] width 29 height 29
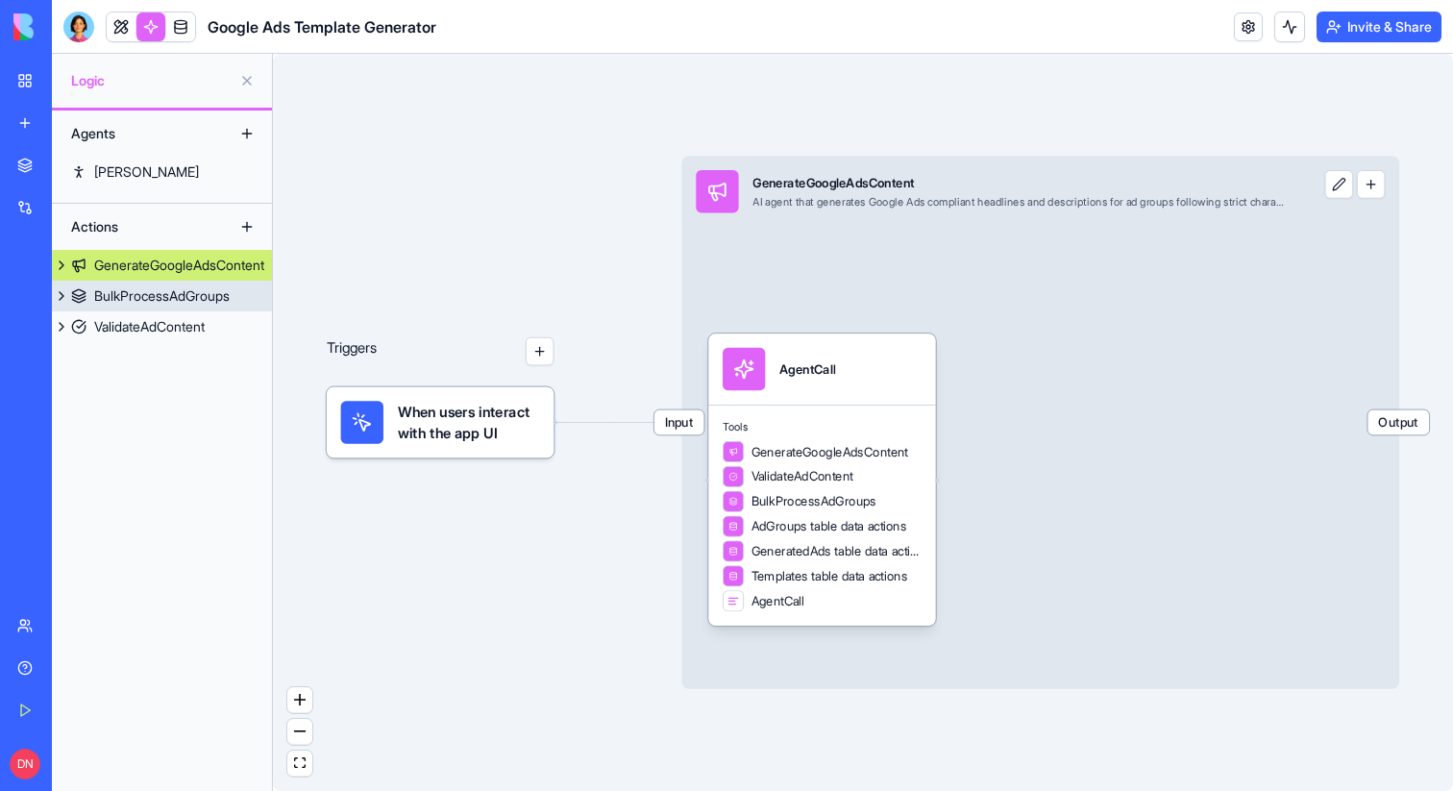
click at [173, 306] on link "BulkProcessAdGroups" at bounding box center [162, 296] width 220 height 31
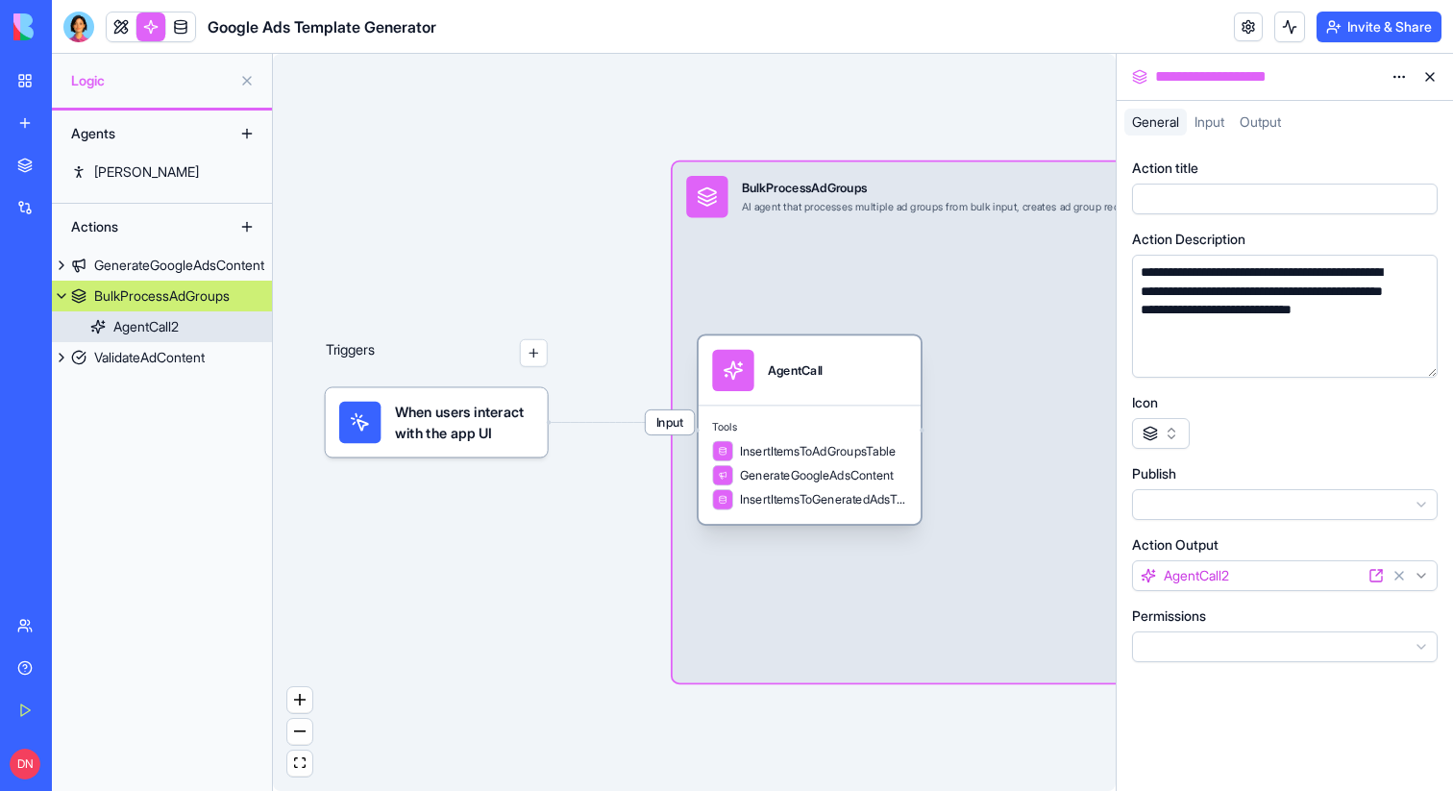
click at [173, 329] on div "AgentCall2" at bounding box center [145, 326] width 65 height 19
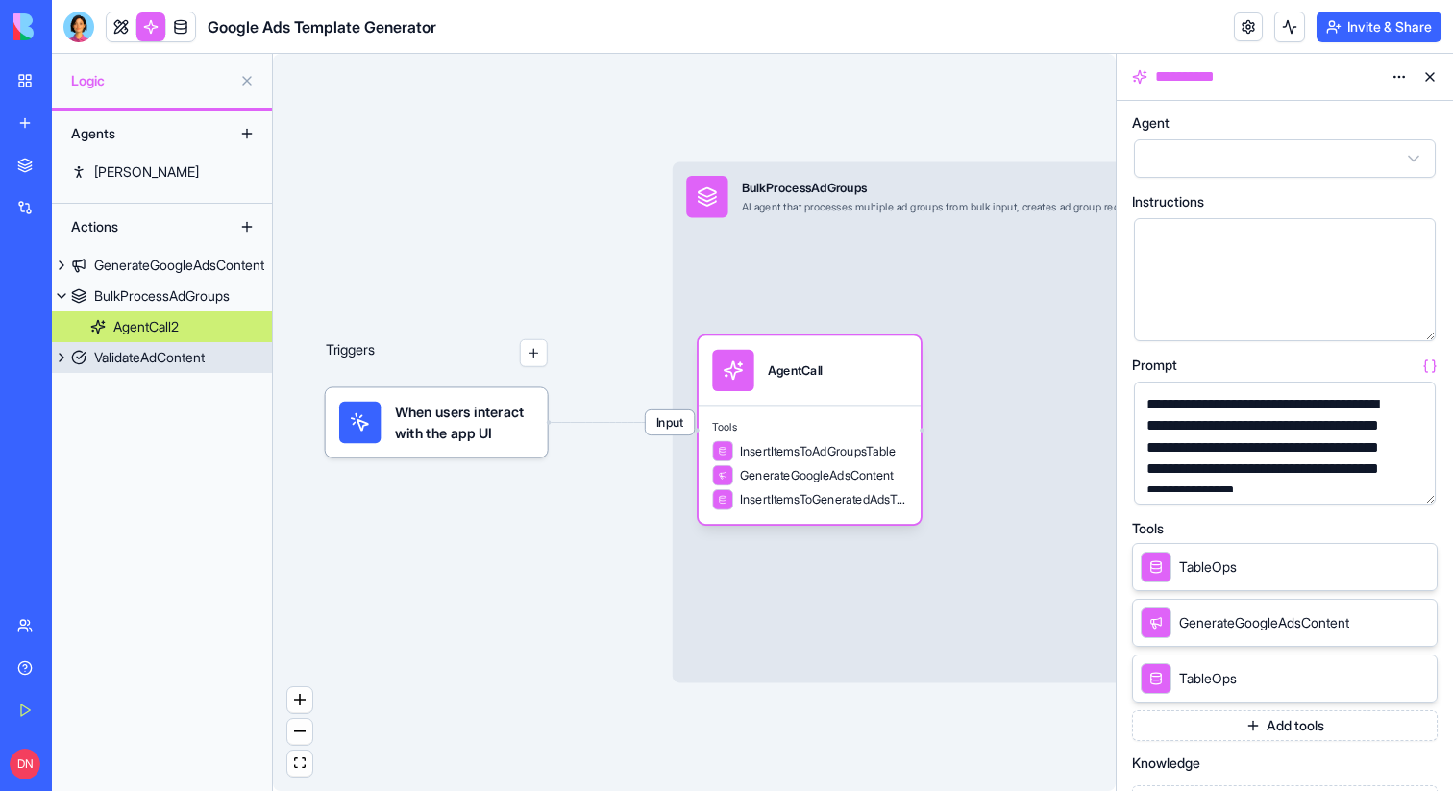
click at [174, 348] on div "ValidateAdContent" at bounding box center [149, 357] width 111 height 19
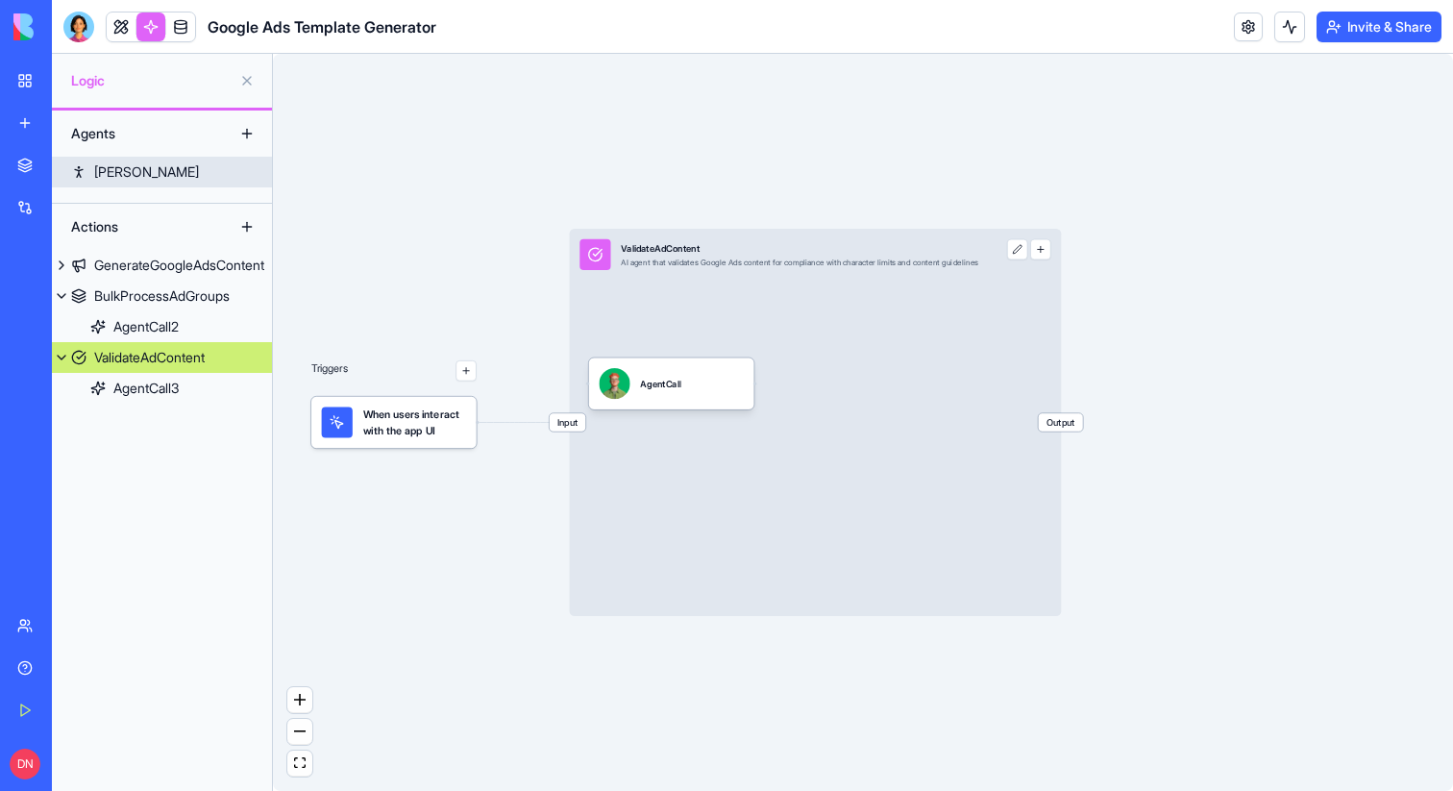
click at [125, 175] on div "Ryan" at bounding box center [146, 171] width 105 height 19
